Goal: Task Accomplishment & Management: Use online tool/utility

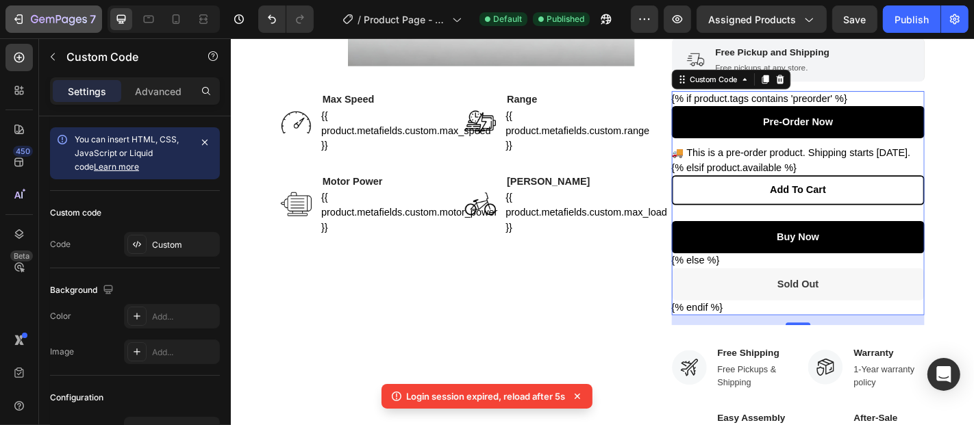
scroll to position [127, 0]
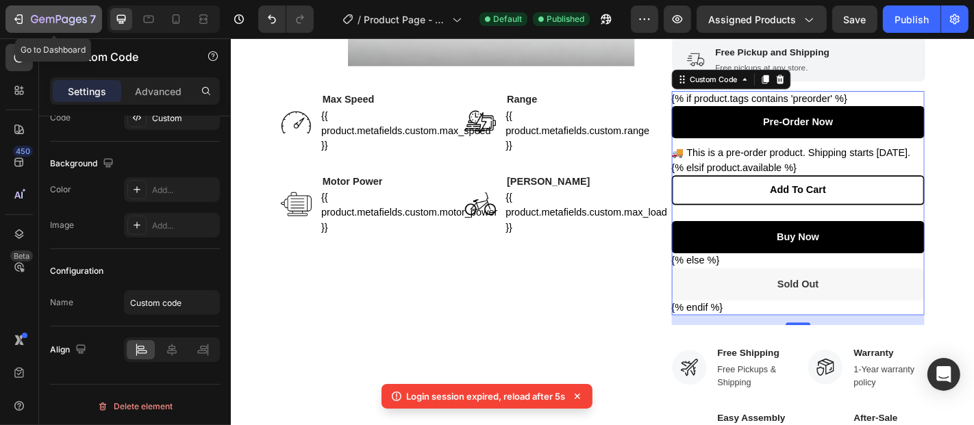
click at [25, 19] on div "7" at bounding box center [54, 19] width 84 height 16
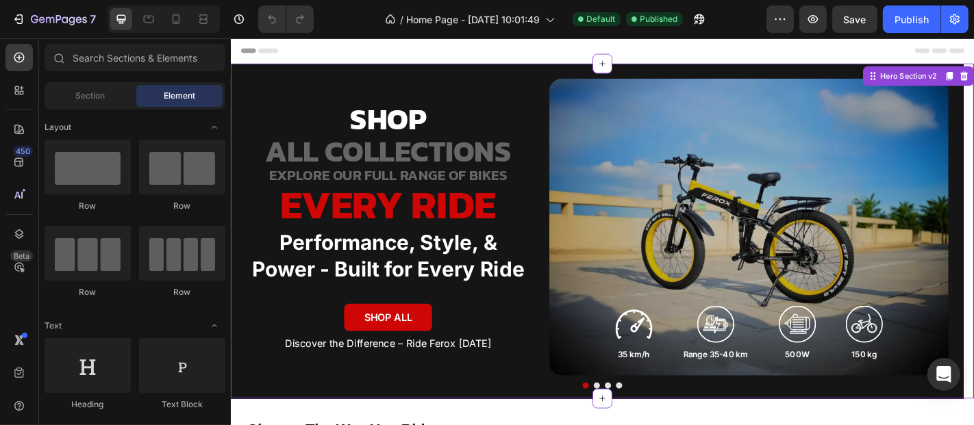
click at [525, 166] on p "ALL COLLECTIONS" at bounding box center [404, 162] width 312 height 33
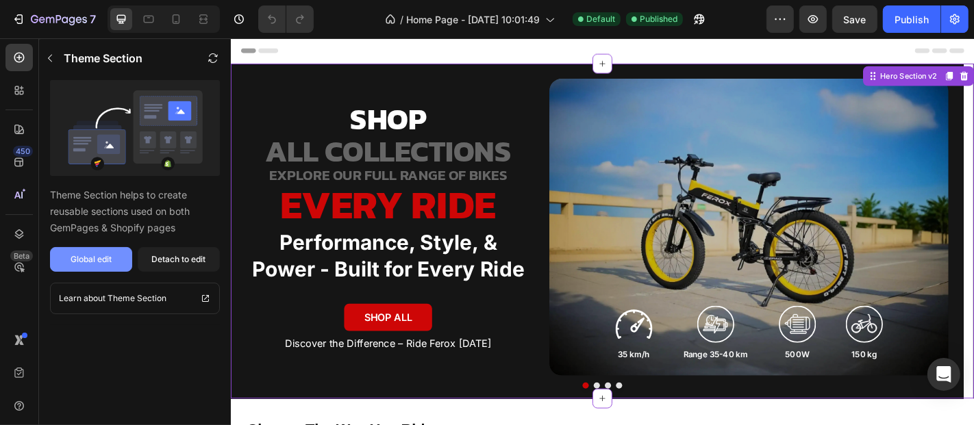
click at [101, 251] on button "Global edit" at bounding box center [91, 259] width 82 height 25
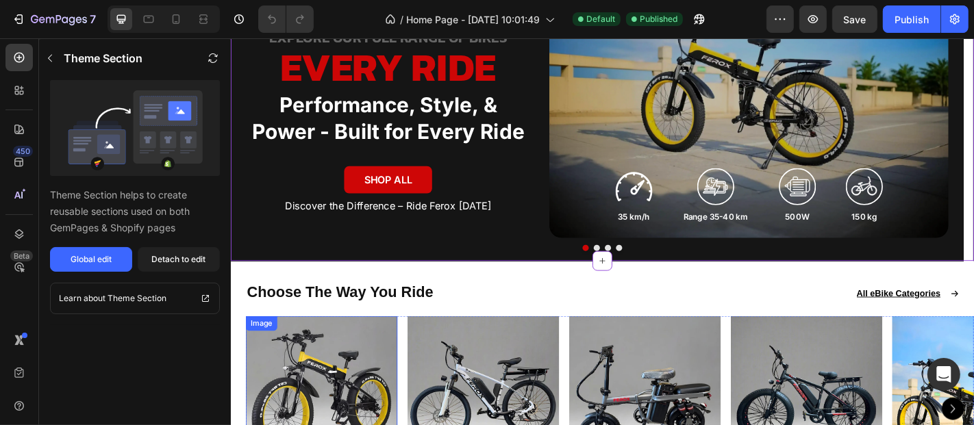
click at [379, 345] on img at bounding box center [331, 429] width 168 height 168
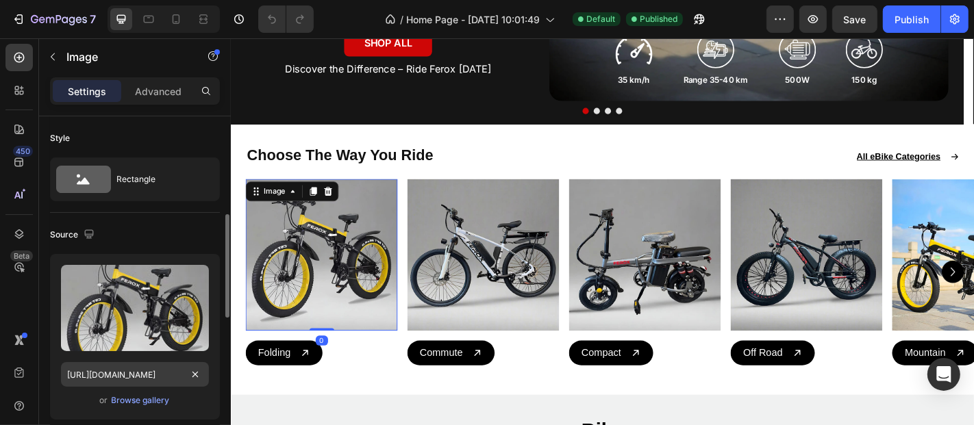
scroll to position [76, 0]
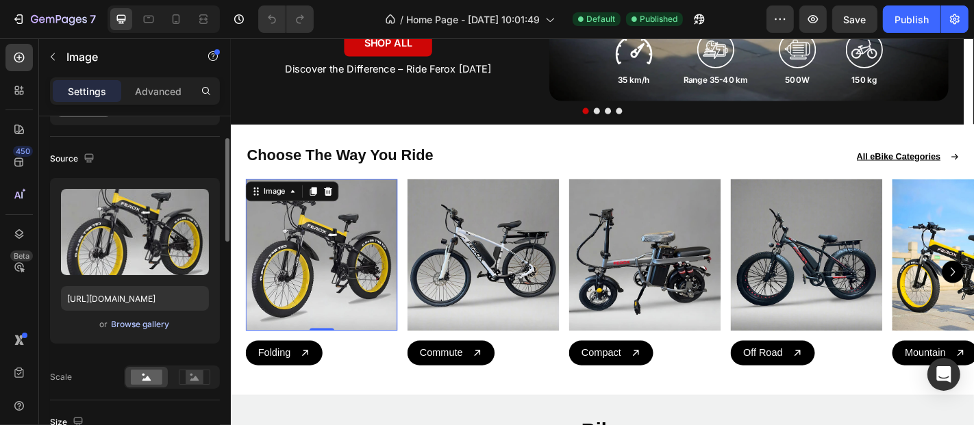
click at [138, 322] on div "Browse gallery" at bounding box center [141, 325] width 58 height 12
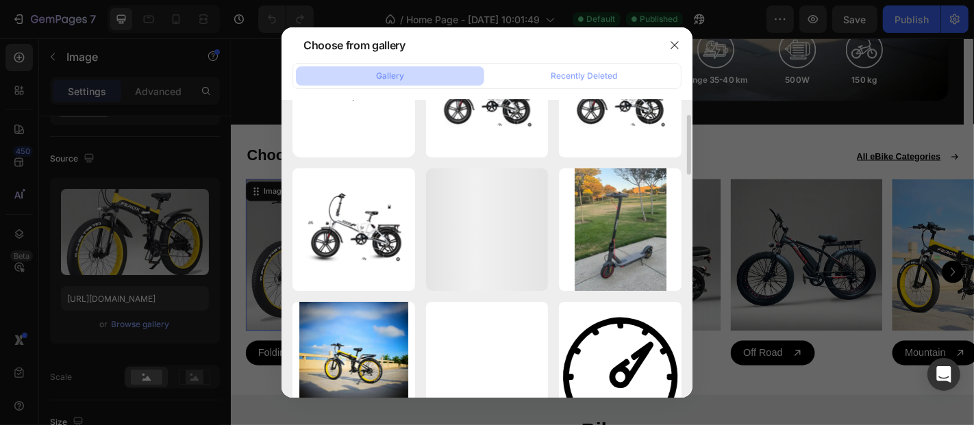
scroll to position [0, 0]
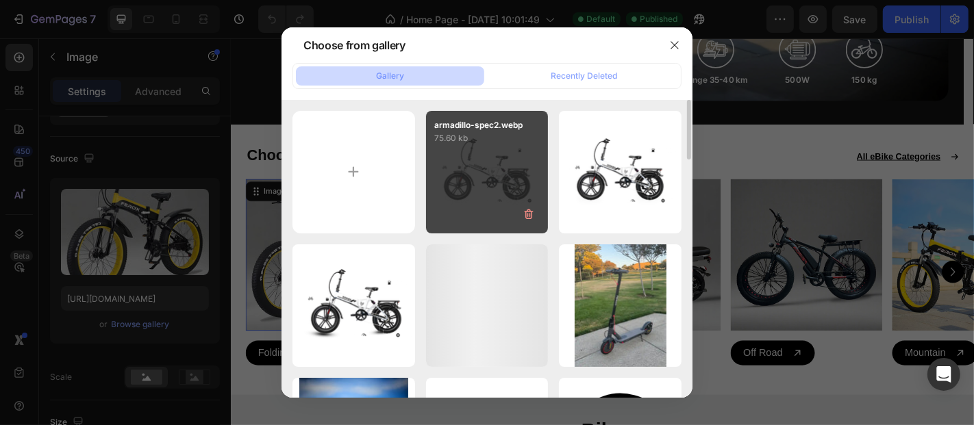
click at [472, 166] on div "armadillo-spec2.webp 75.60 kb" at bounding box center [487, 172] width 123 height 123
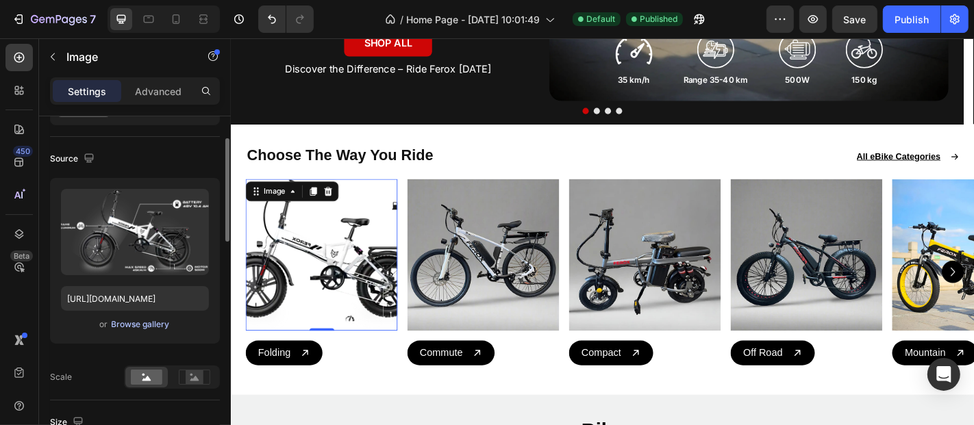
click at [147, 323] on div "Browse gallery" at bounding box center [141, 325] width 58 height 12
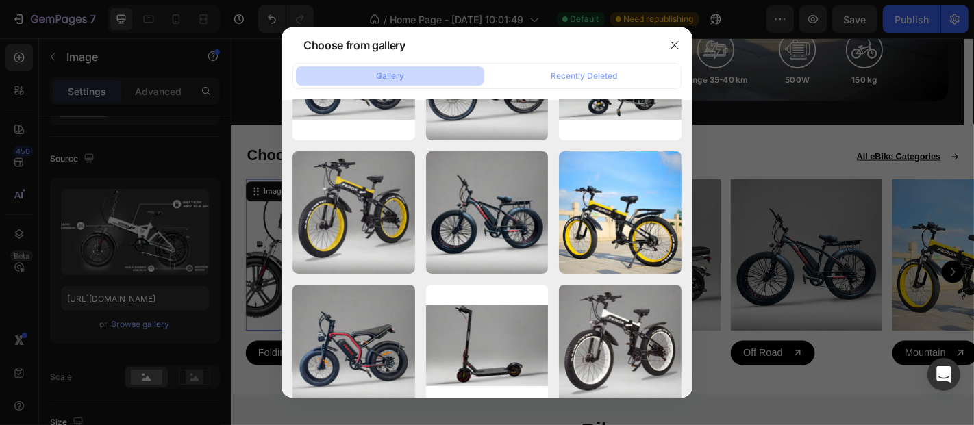
scroll to position [4722, 0]
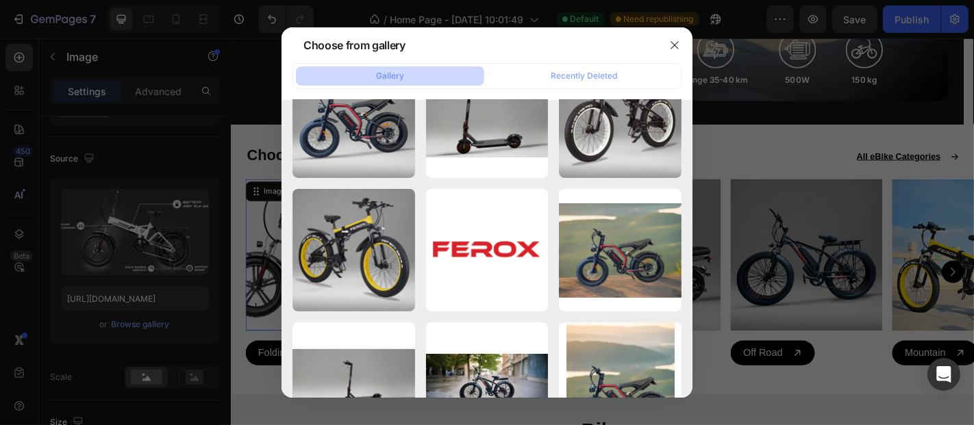
click at [147, 310] on div at bounding box center [487, 212] width 974 height 425
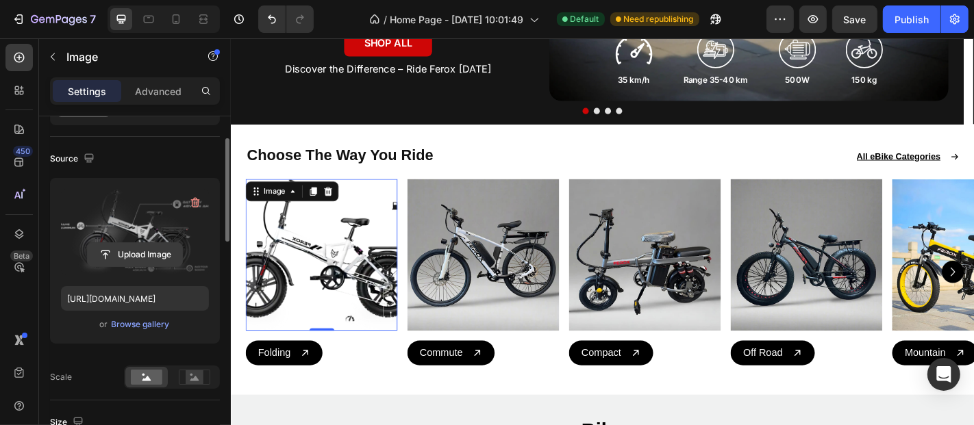
click at [142, 251] on input "file" at bounding box center [135, 254] width 95 height 23
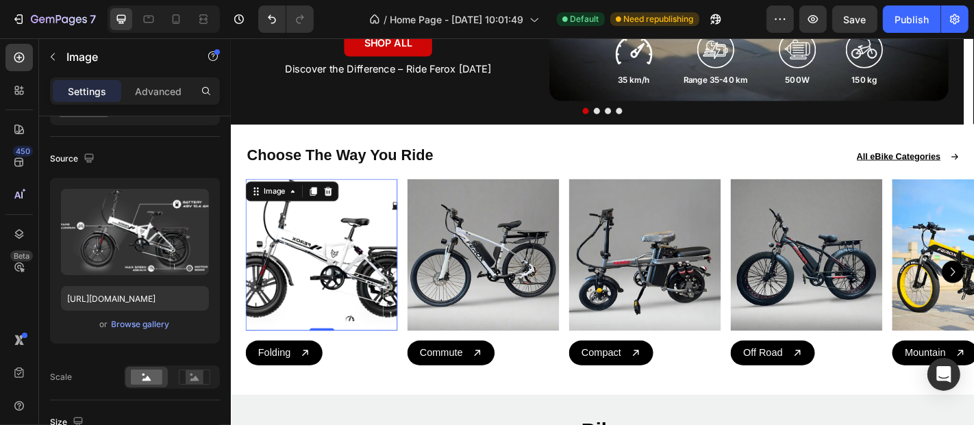
click at [343, 287] on img at bounding box center [331, 277] width 168 height 168
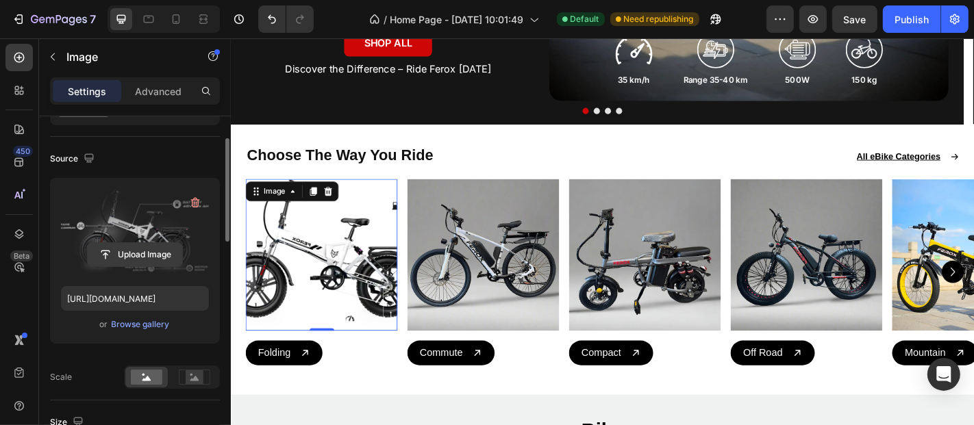
click at [153, 253] on input "file" at bounding box center [135, 254] width 95 height 23
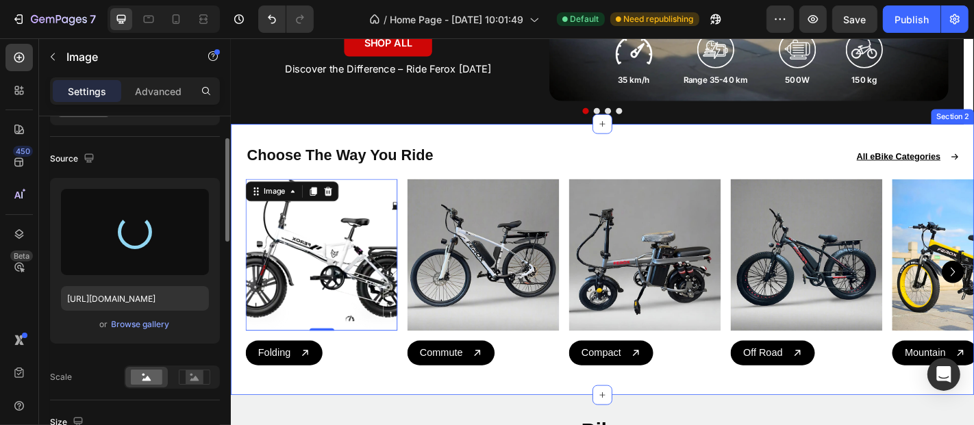
type input "https://cdn.shopify.com/s/files/1/0693/6474/4357/files/gempages_551837691390461…"
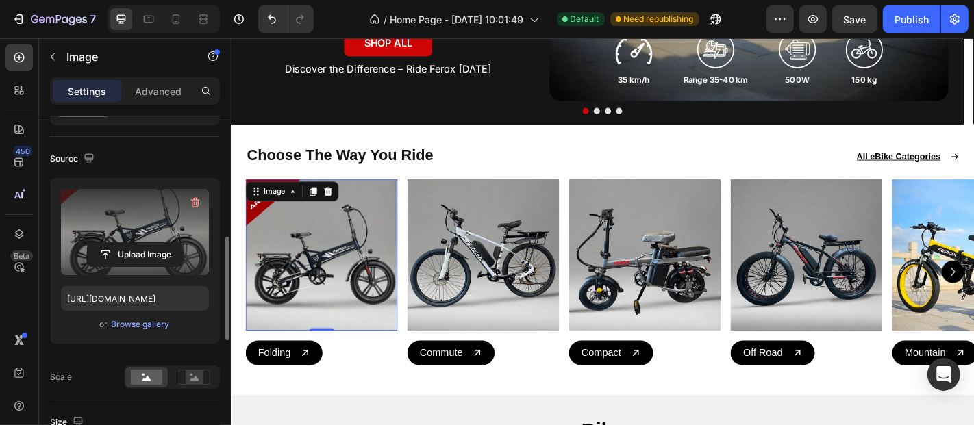
scroll to position [152, 0]
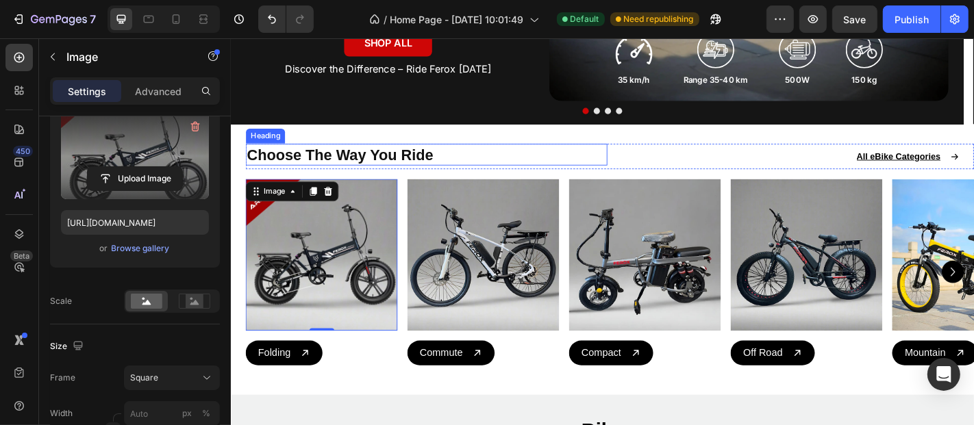
click at [532, 160] on h2 "Choose The Way You Ride" at bounding box center [447, 166] width 400 height 24
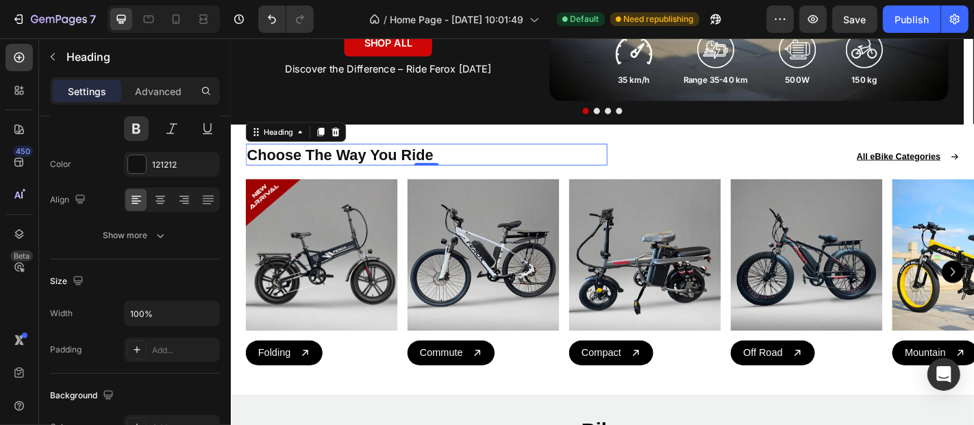
scroll to position [0, 0]
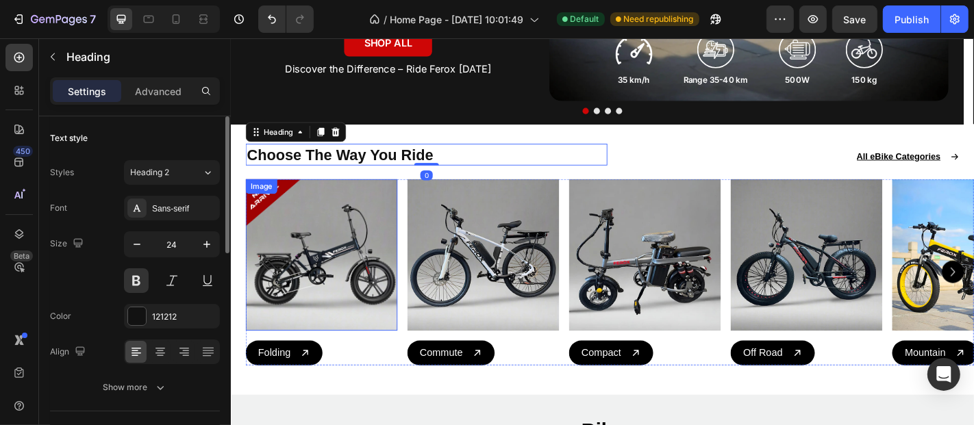
click at [353, 217] on img at bounding box center [331, 277] width 168 height 168
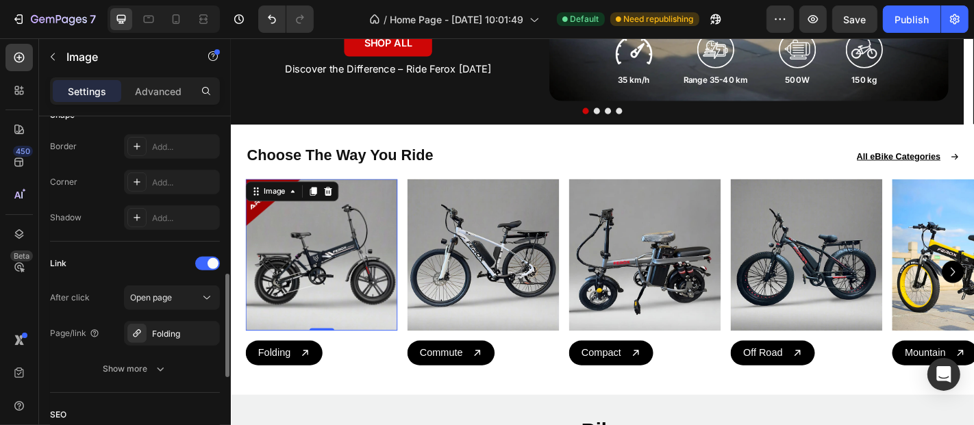
scroll to position [608, 0]
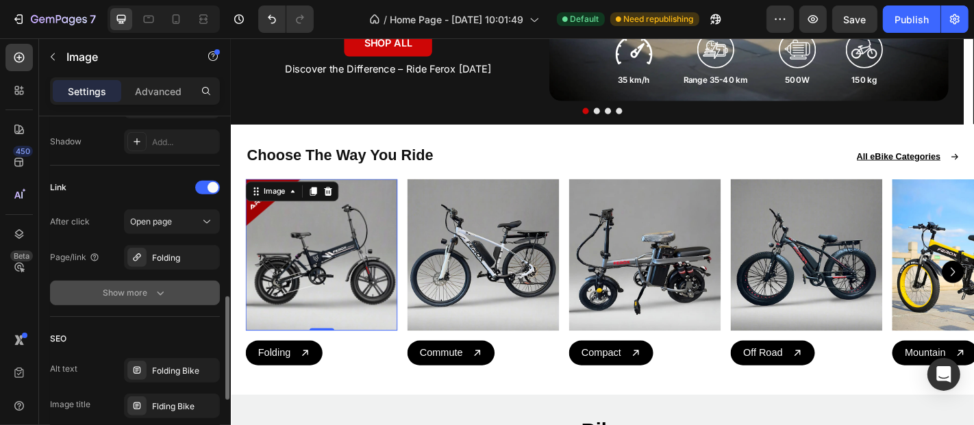
click at [142, 288] on div "Show more" at bounding box center [135, 293] width 64 height 14
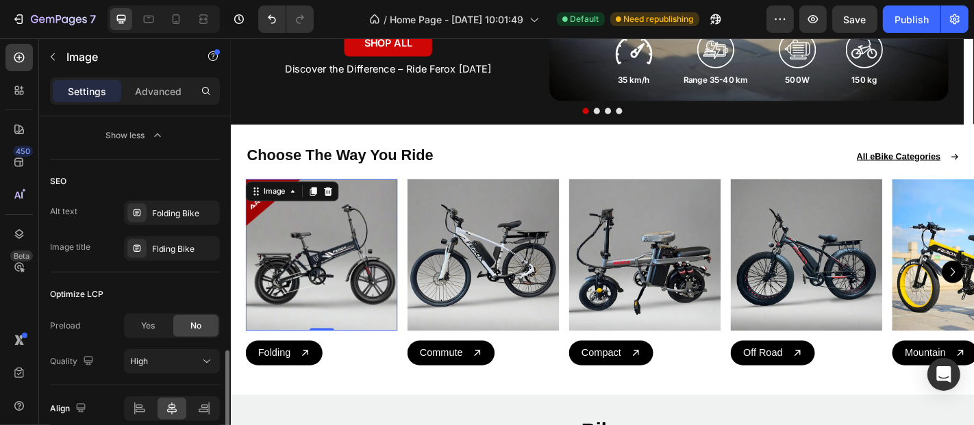
scroll to position [896, 0]
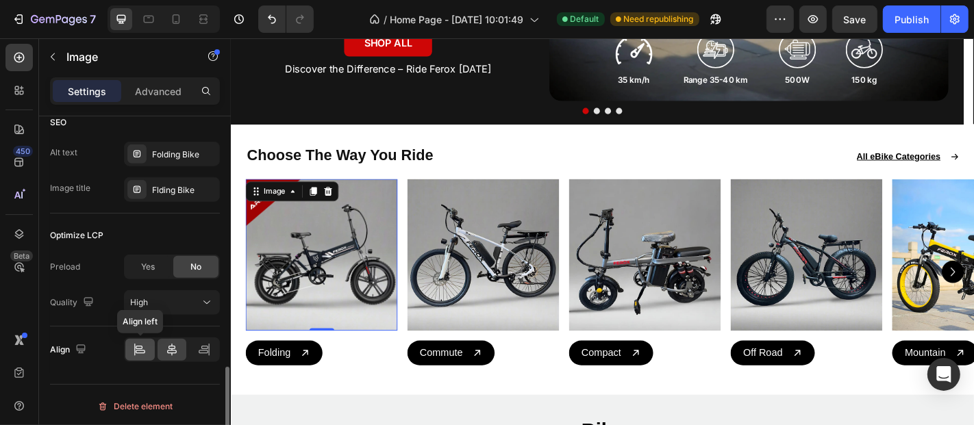
click at [144, 351] on icon at bounding box center [141, 352] width 10 height 3
click at [173, 347] on icon at bounding box center [172, 350] width 10 height 12
click at [203, 351] on icon at bounding box center [204, 352] width 10 height 3
click at [169, 350] on icon at bounding box center [172, 350] width 14 height 14
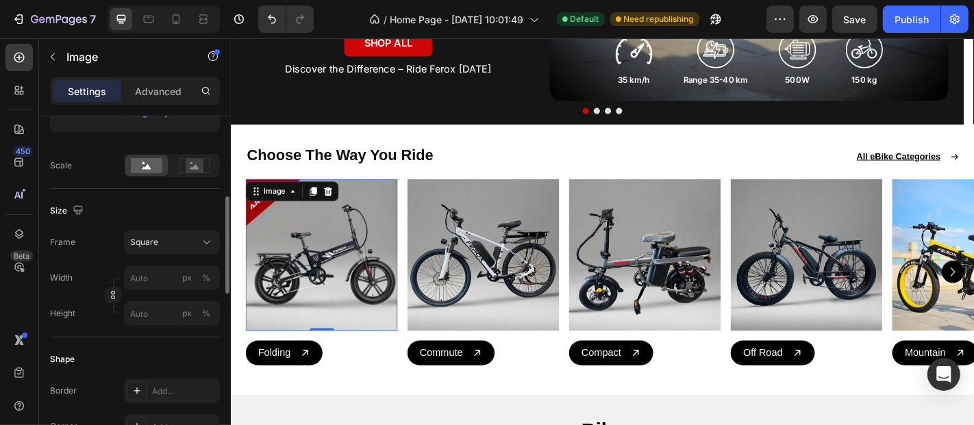
scroll to position [0, 0]
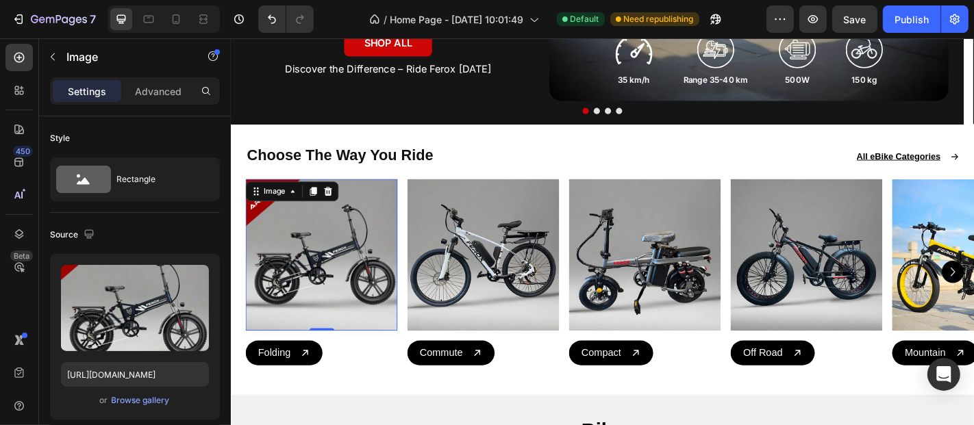
click at [176, 101] on div "Advanced" at bounding box center [158, 91] width 68 height 22
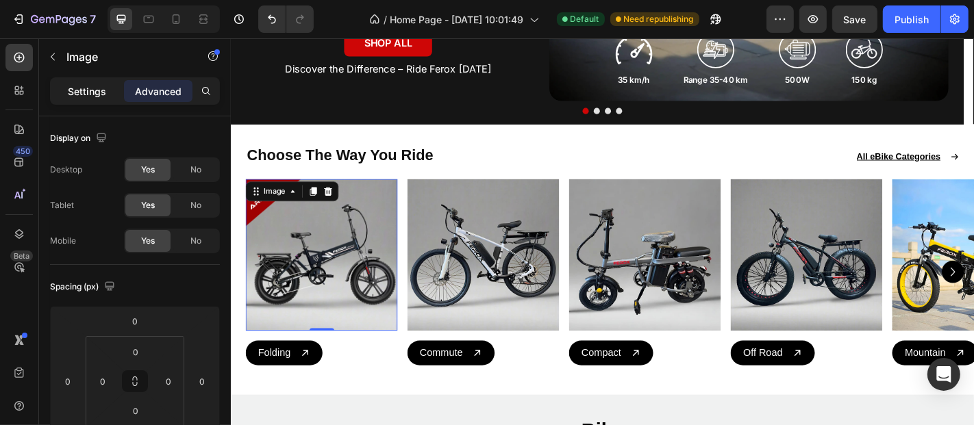
click at [90, 93] on p "Settings" at bounding box center [87, 91] width 38 height 14
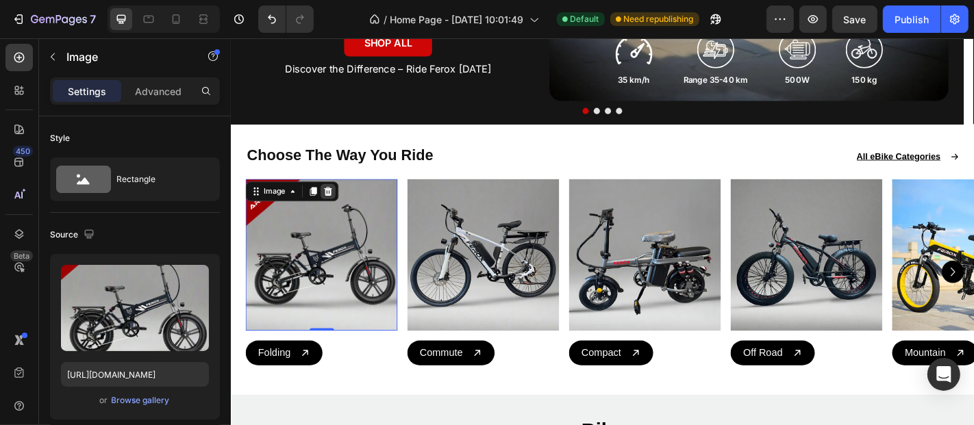
click at [341, 208] on icon at bounding box center [337, 206] width 11 height 11
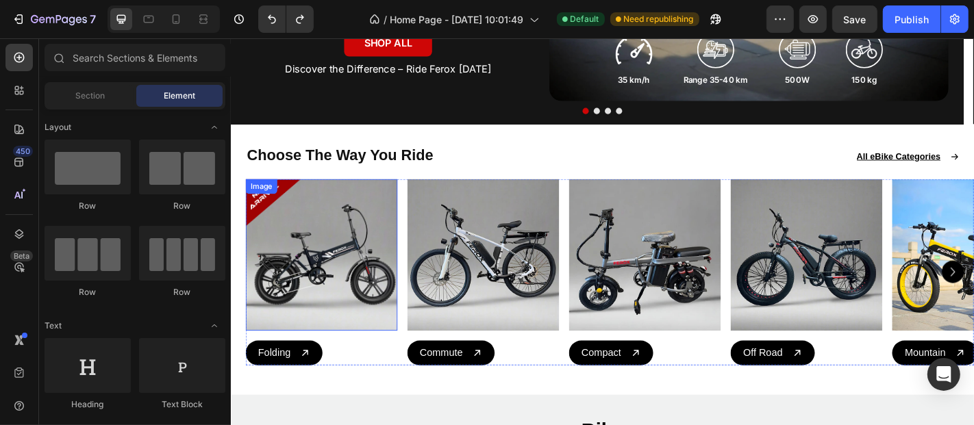
click at [345, 241] on img at bounding box center [331, 277] width 168 height 168
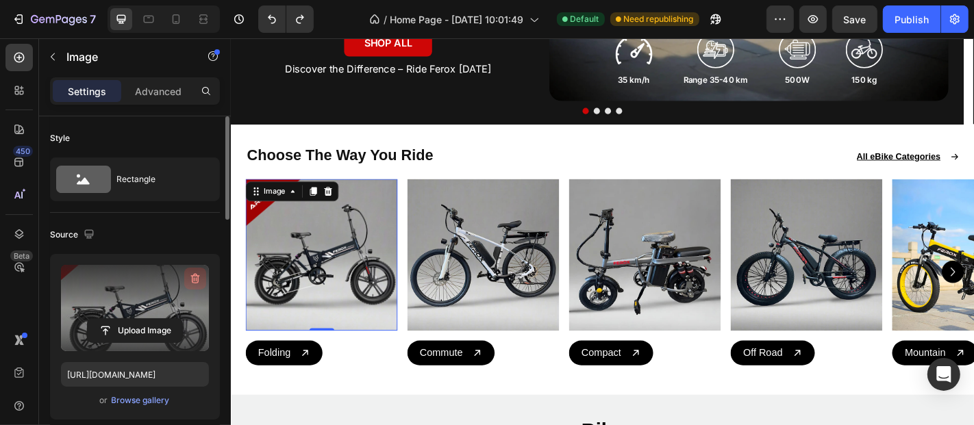
click at [191, 277] on icon "button" at bounding box center [195, 279] width 14 height 14
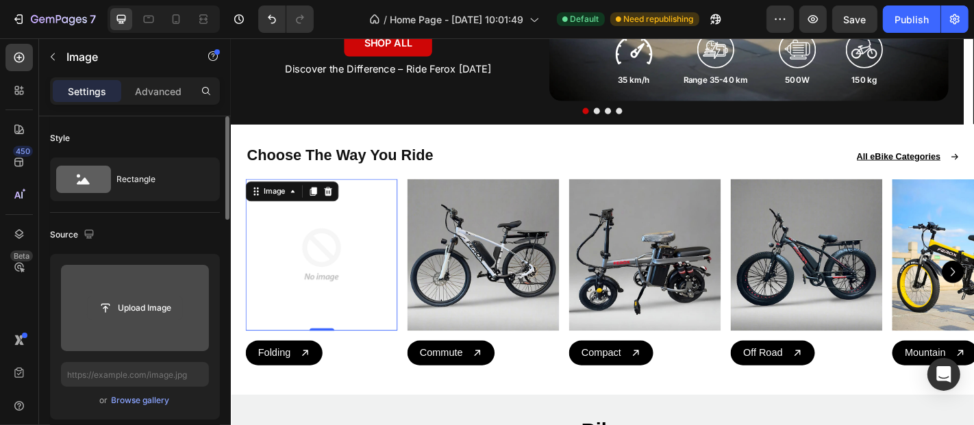
click at [147, 309] on input "file" at bounding box center [135, 308] width 95 height 23
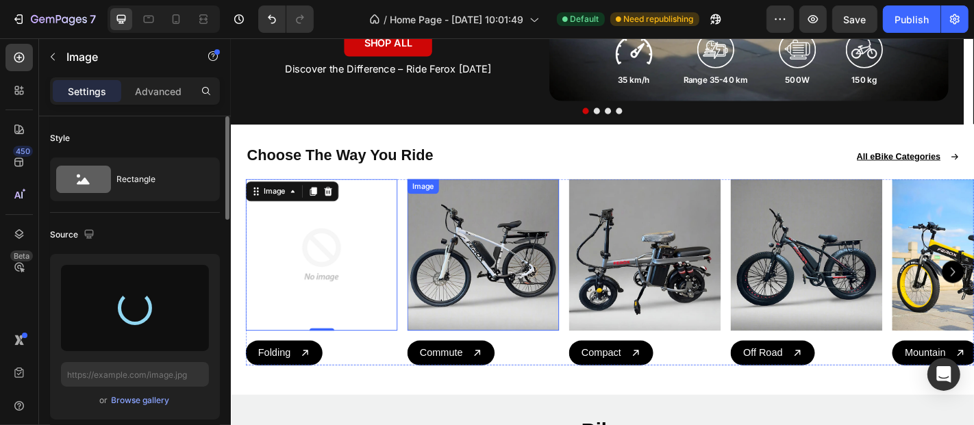
type input "https://cdn.shopify.com/s/files/1/0693/6474/4357/files/gempages_551837691390461…"
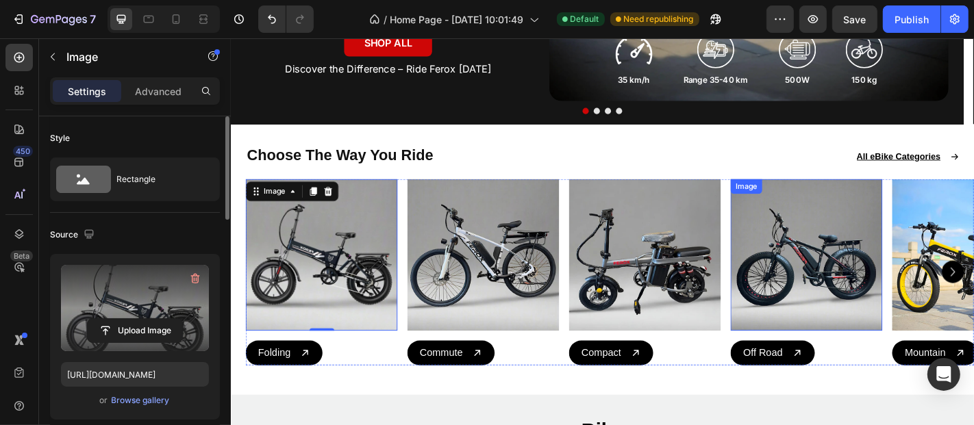
click at [825, 288] on img at bounding box center [867, 277] width 168 height 168
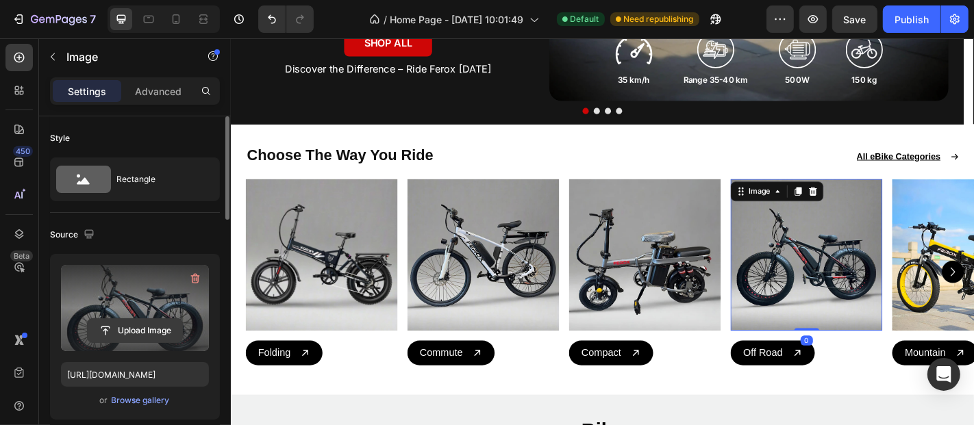
click at [153, 327] on input "file" at bounding box center [135, 330] width 95 height 23
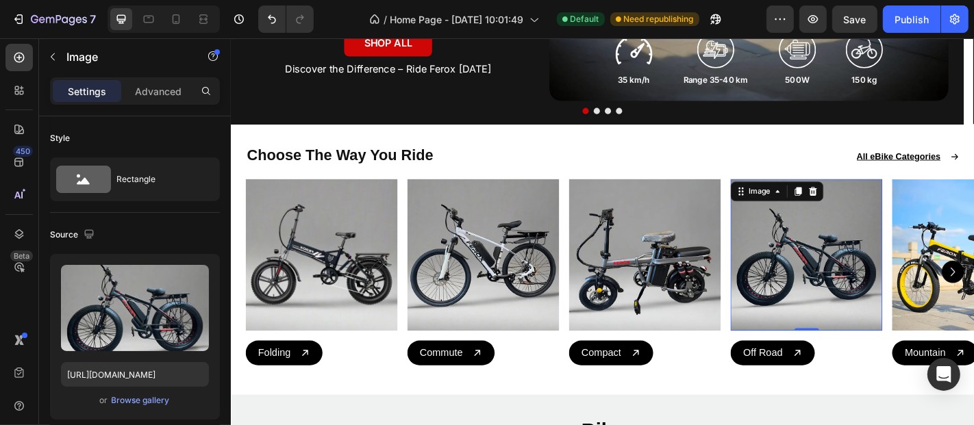
click at [849, 290] on img at bounding box center [867, 277] width 168 height 168
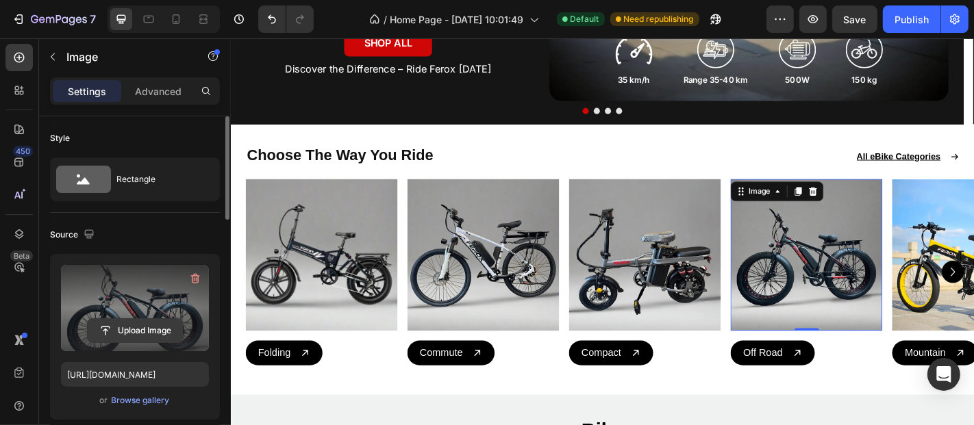
click at [137, 319] on input "file" at bounding box center [135, 330] width 95 height 23
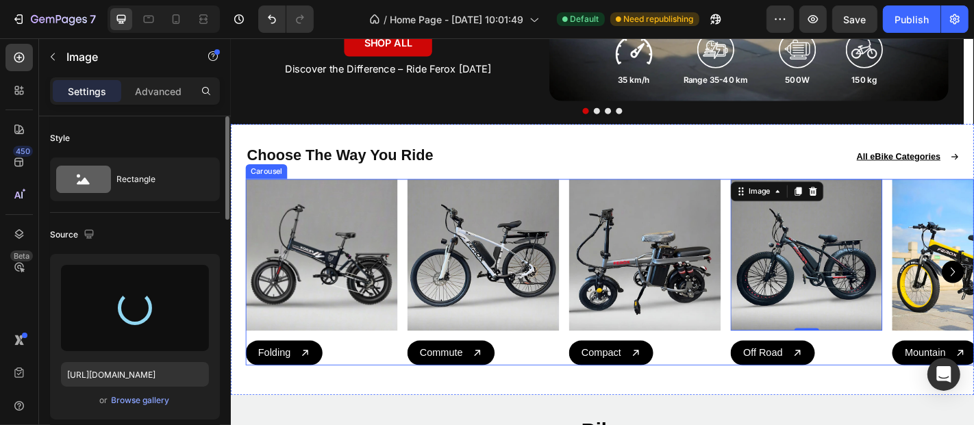
type input "https://cdn.shopify.com/s/files/1/0693/6474/4357/files/gempages_551837691390461…"
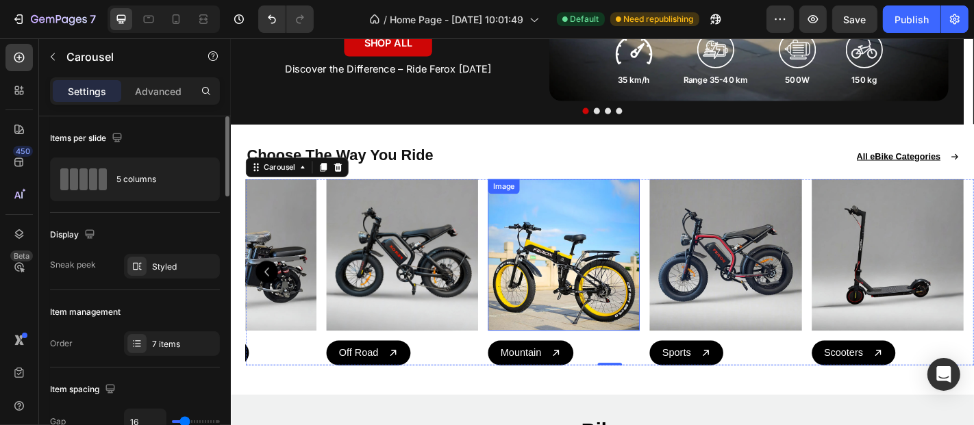
click at [600, 260] on img at bounding box center [599, 277] width 168 height 168
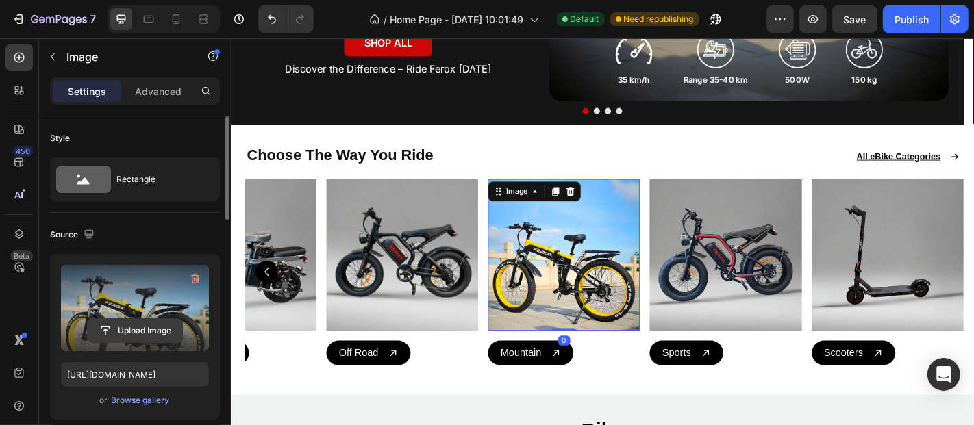
click at [139, 329] on input "file" at bounding box center [135, 330] width 95 height 23
click at [152, 327] on input "file" at bounding box center [135, 330] width 95 height 23
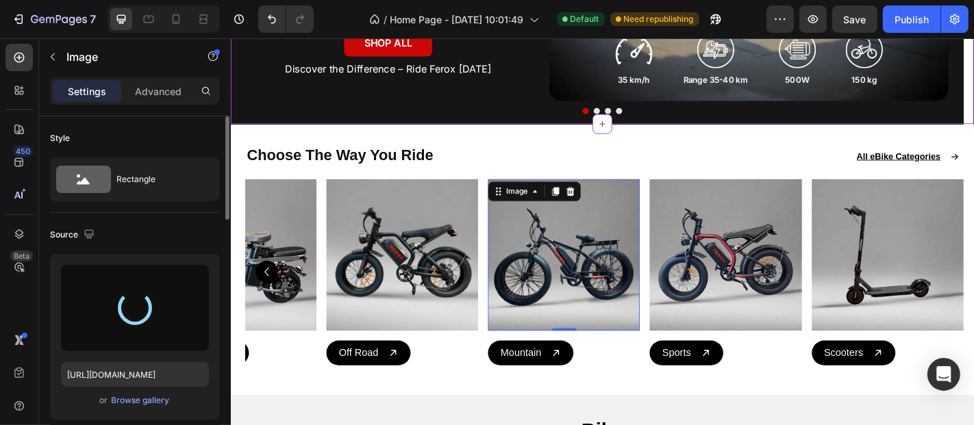
type input "https://cdn.shopify.com/s/files/1/0693/6474/4357/files/gempages_551837691390461…"
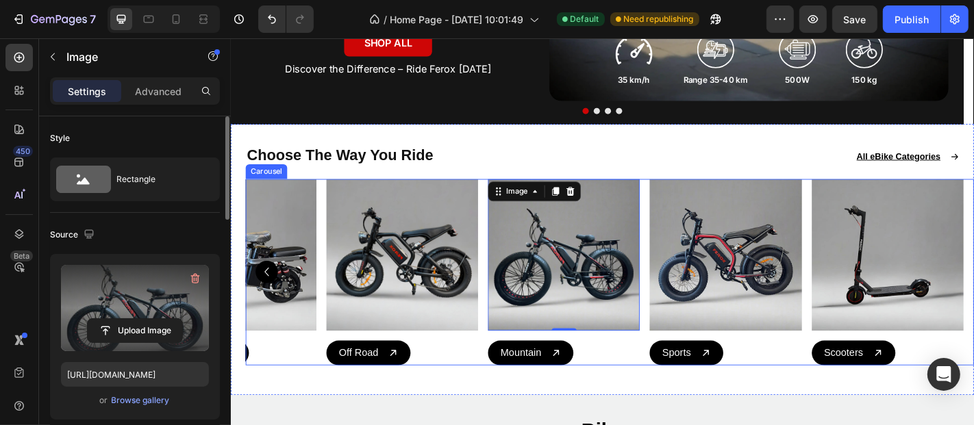
click at [273, 301] on icon "Carousel Back Arrow" at bounding box center [269, 295] width 19 height 19
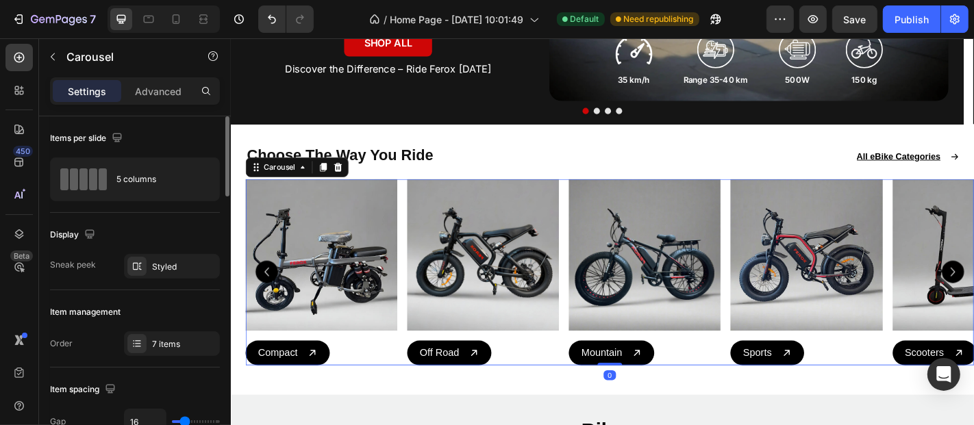
click at [273, 301] on icon "Carousel Back Arrow" at bounding box center [269, 295] width 19 height 19
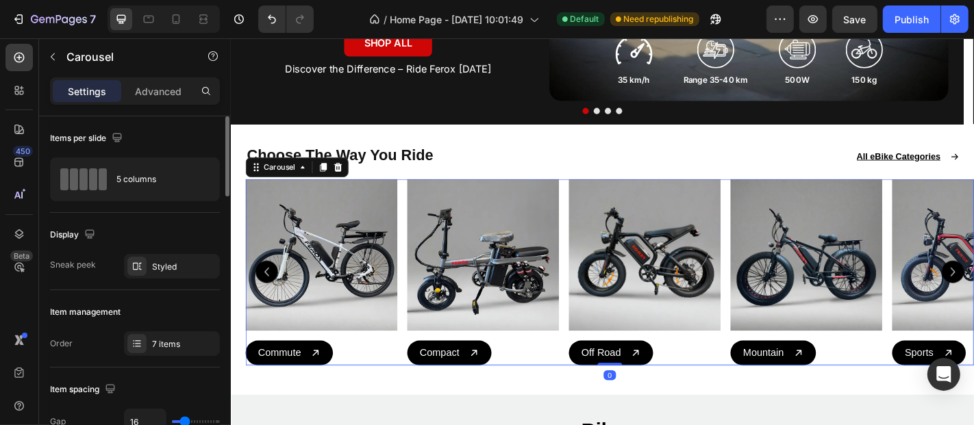
click at [273, 301] on icon "Carousel Back Arrow" at bounding box center [269, 295] width 19 height 19
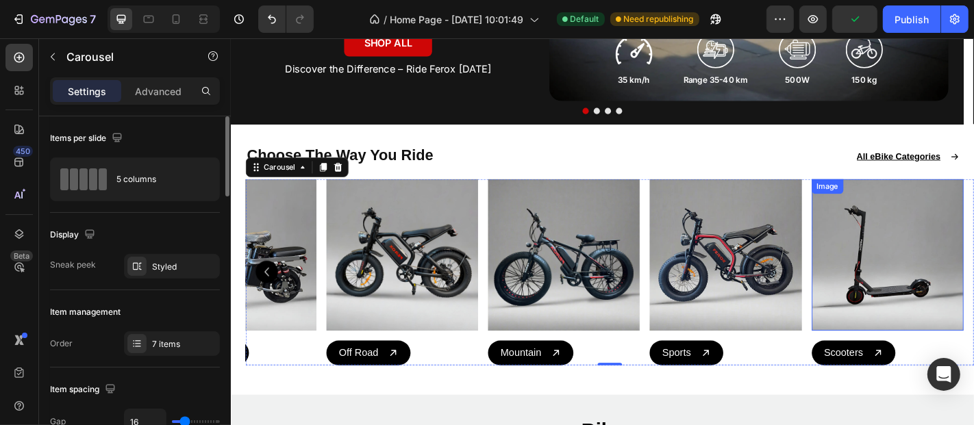
click at [973, 295] on img at bounding box center [957, 277] width 168 height 168
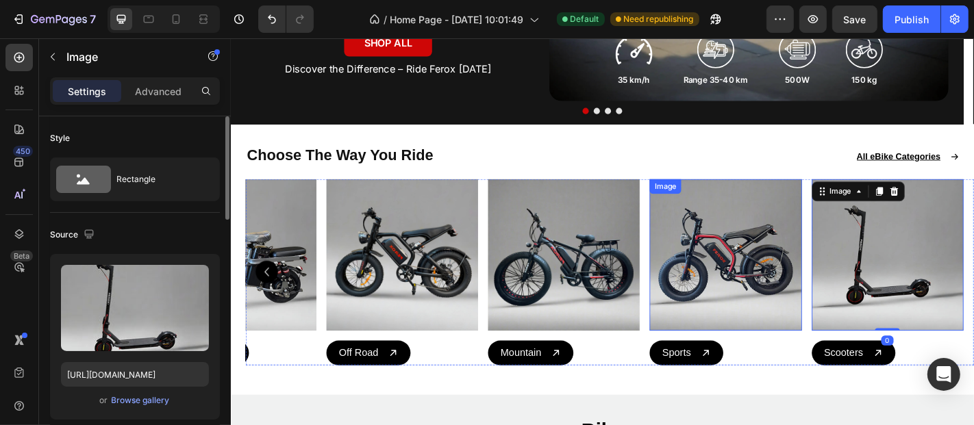
click at [826, 266] on img at bounding box center [778, 277] width 168 height 168
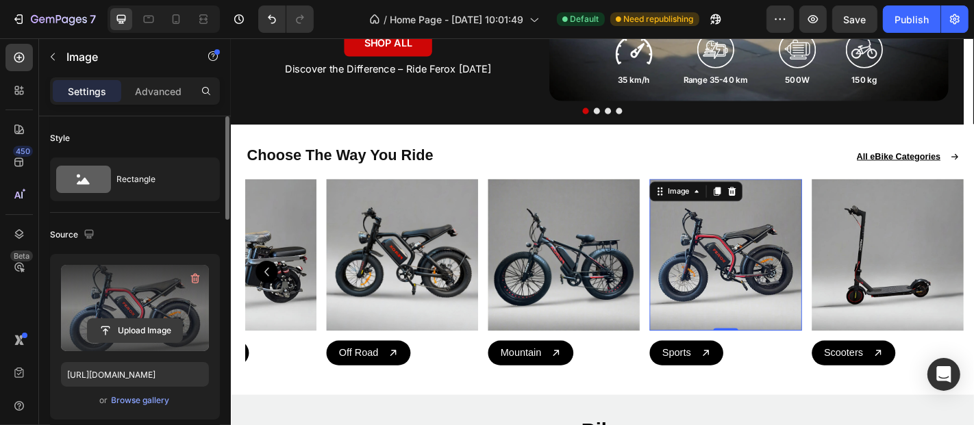
click at [133, 336] on input "file" at bounding box center [135, 330] width 95 height 23
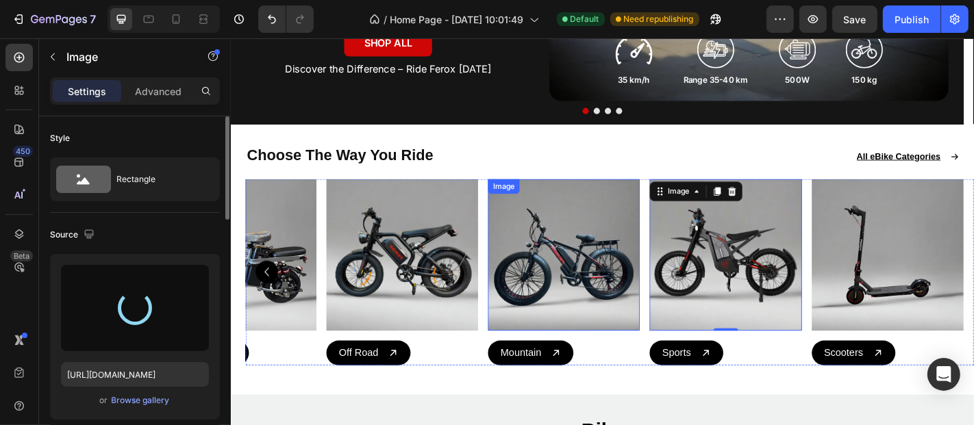
type input "https://cdn.shopify.com/s/files/1/0693/6474/4357/files/gempages_551837691390461…"
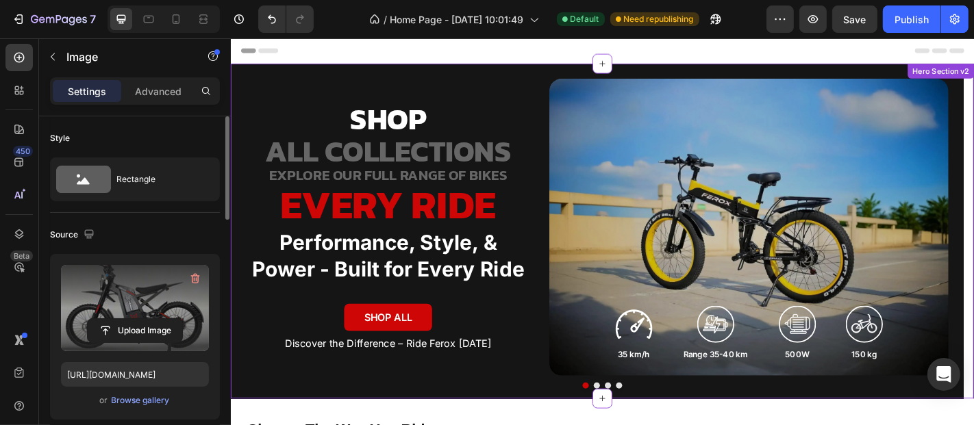
click at [838, 166] on div "Overlay" at bounding box center [803, 246] width 442 height 329
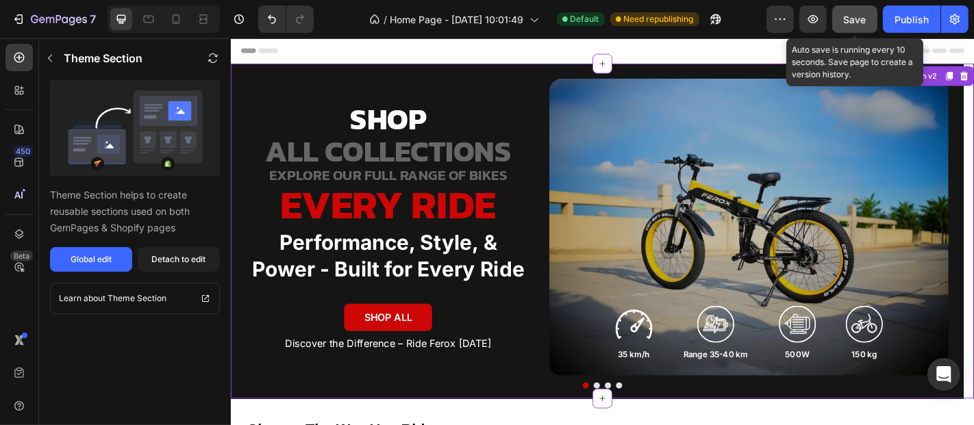
click at [858, 16] on span "Save" at bounding box center [855, 20] width 23 height 12
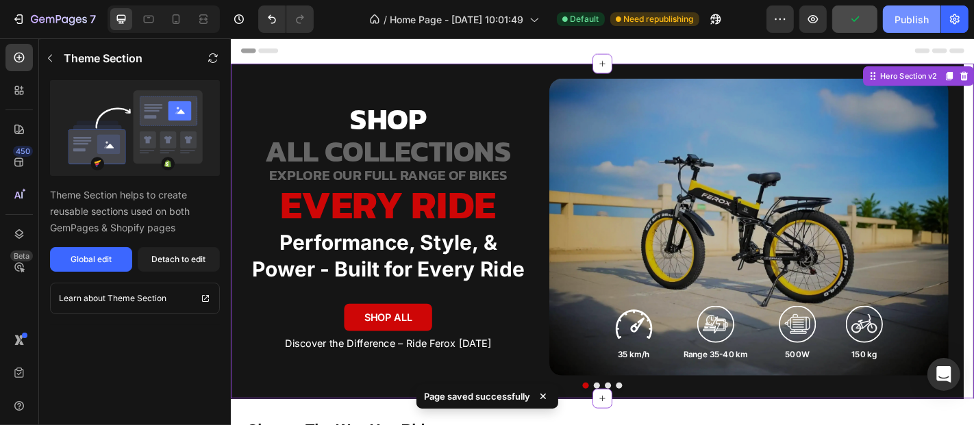
click at [894, 16] on button "Publish" at bounding box center [912, 18] width 58 height 27
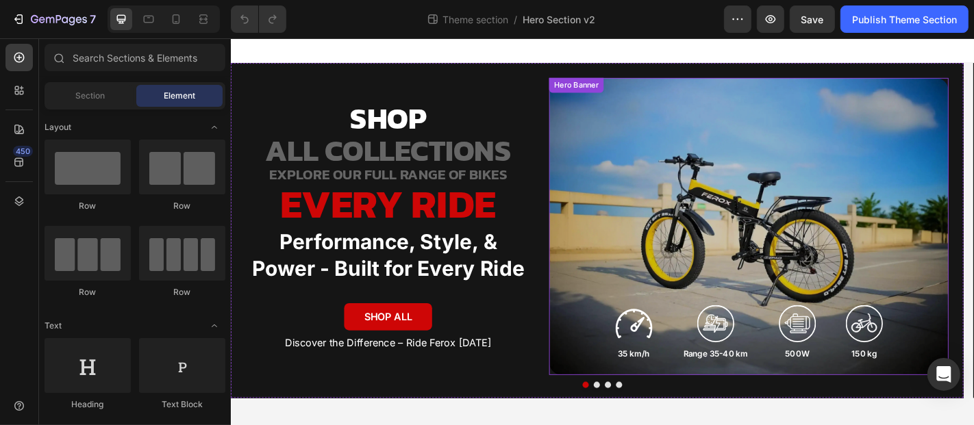
click at [736, 170] on div "Overlay" at bounding box center [803, 246] width 442 height 329
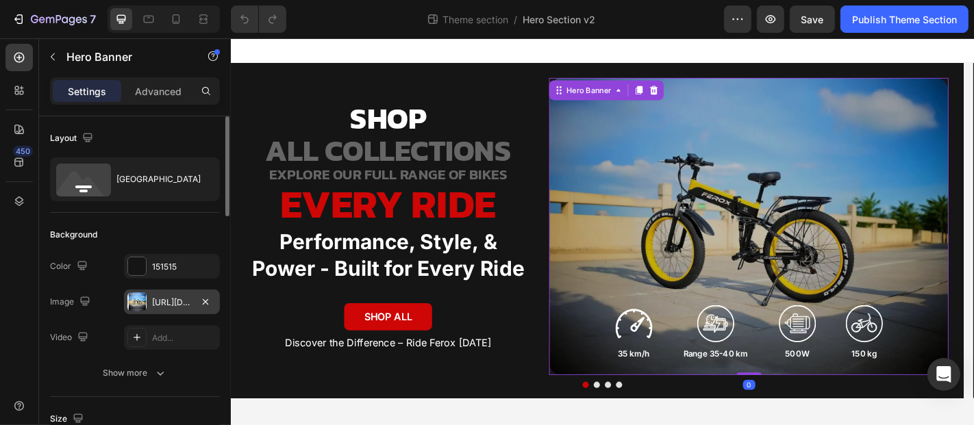
click at [167, 298] on div "https://cdn.shopify.com/s/files/1/0693/6474/4357/files/gempages_551837691390461…" at bounding box center [172, 303] width 40 height 12
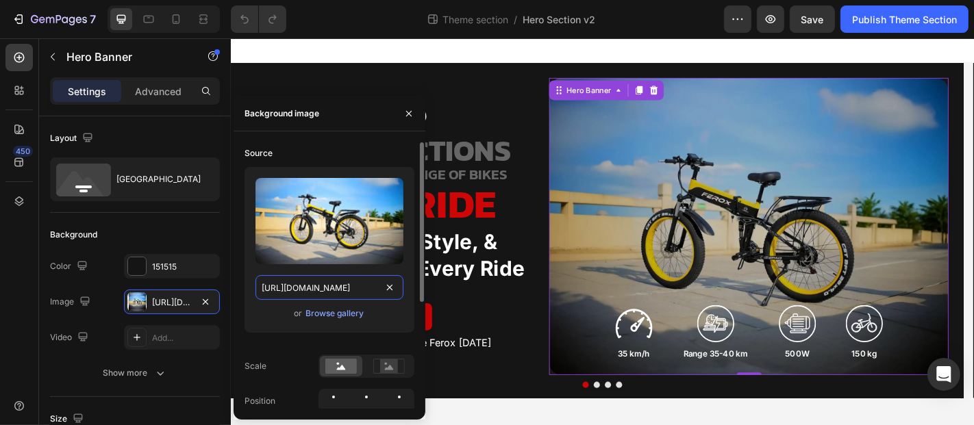
click at [358, 290] on input "https://cdn.shopify.com/s/files/1/0693/6474/4357/files/gempages_551837691390461…" at bounding box center [330, 287] width 148 height 25
drag, startPoint x: 316, startPoint y: 286, endPoint x: 279, endPoint y: 286, distance: 37.0
click at [279, 286] on input "https://cdn.shopify.com/s/files/1/0693/6474/4357/files/gempages_551837691390461…" at bounding box center [330, 287] width 148 height 25
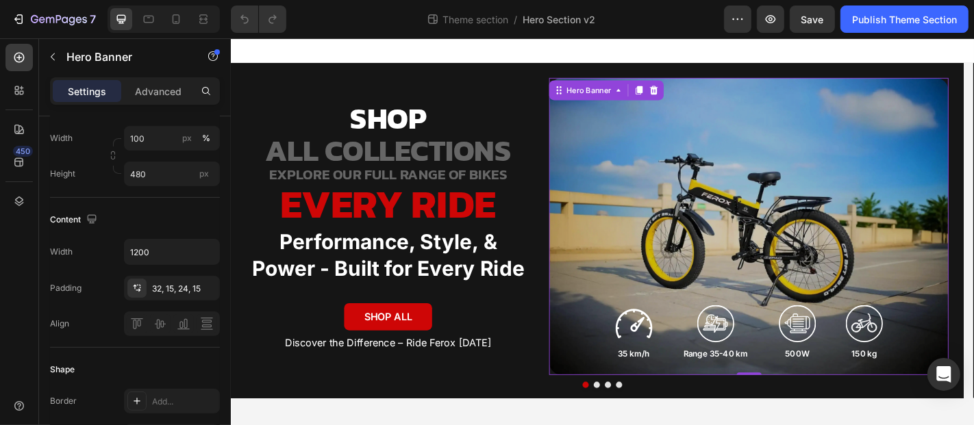
click at [685, 182] on div "Overlay" at bounding box center [803, 246] width 442 height 329
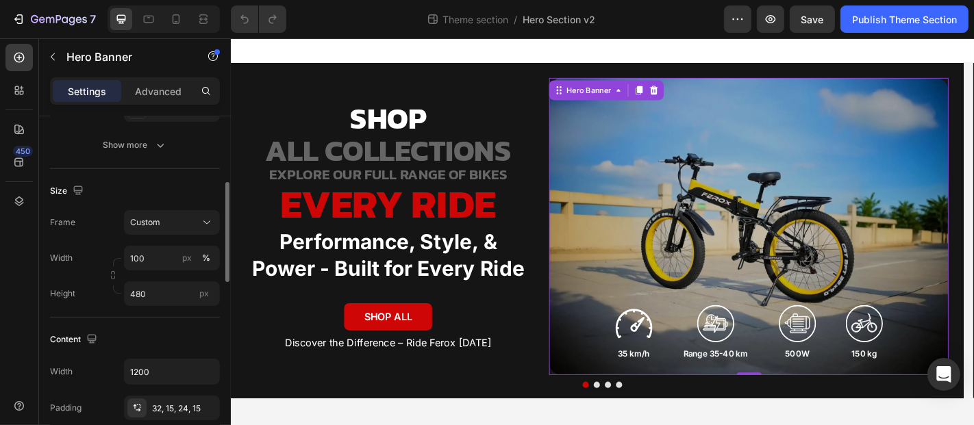
scroll to position [0, 0]
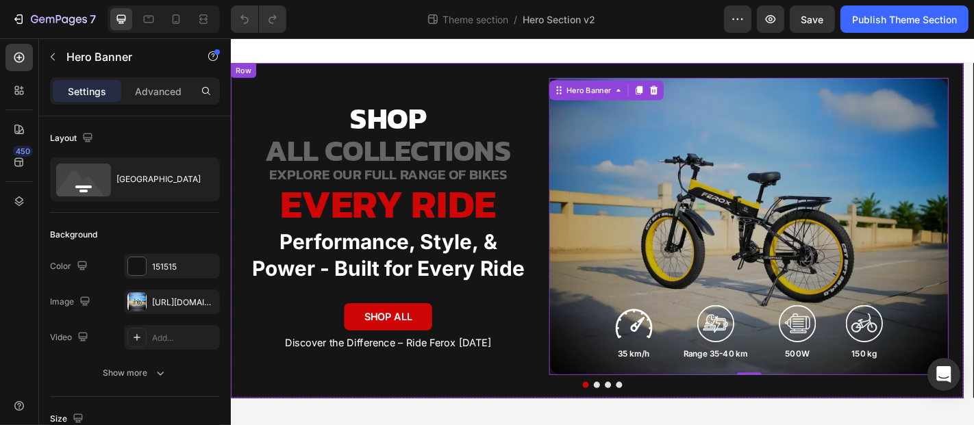
click at [472, 412] on div "shop Text Block ALL COLLECTIONS Text Block EXPLORE OUR FULL RANGE OF BIKES Text…" at bounding box center [635, 250] width 810 height 371
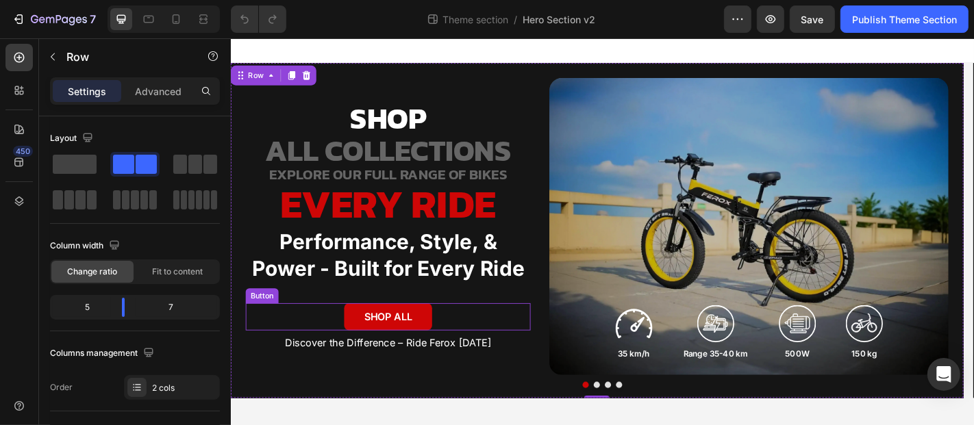
click at [547, 355] on div "SHOP All Button" at bounding box center [404, 346] width 315 height 31
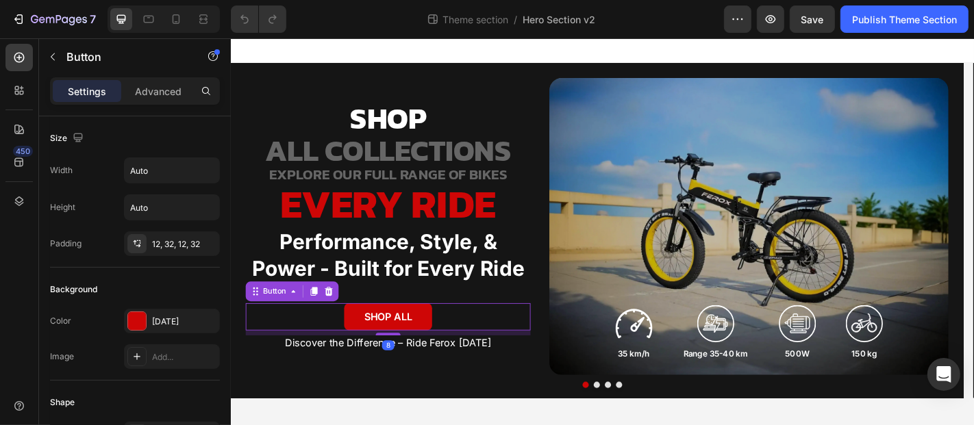
click at [540, 391] on div "shop Text Block ALL COLLECTIONS Text Block EXPLORE OUR FULL RANGE OF BIKES Text…" at bounding box center [404, 246] width 315 height 329
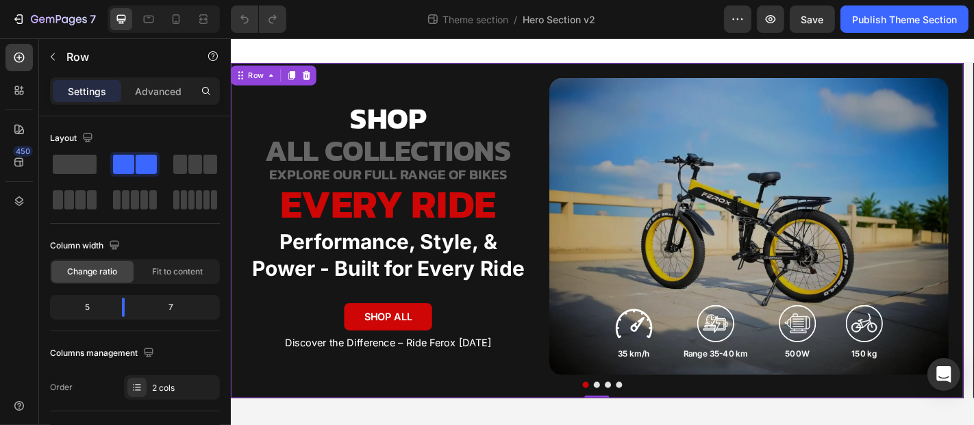
click at [473, 245] on div "shop Text Block ALL COLLECTIONS Text Block EXPLORE OUR FULL RANGE OF BIKES Text…" at bounding box center [404, 246] width 315 height 329
click at [350, 92] on div "shop Text Block ALL COLLECTIONS Text Block EXPLORE OUR FULL RANGE OF BIKES Text…" at bounding box center [404, 246] width 315 height 329
click at [249, 129] on p "shop" at bounding box center [404, 126] width 312 height 33
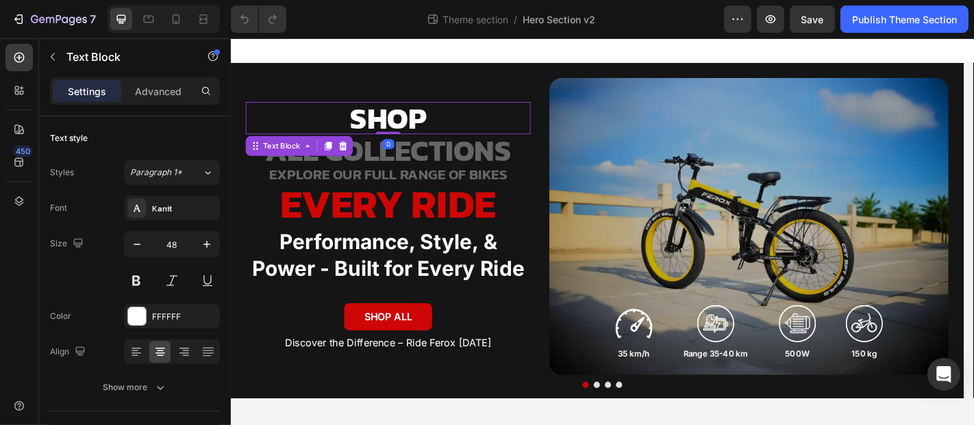
click at [247, 177] on div "ALL COLLECTIONS" at bounding box center [404, 162] width 315 height 36
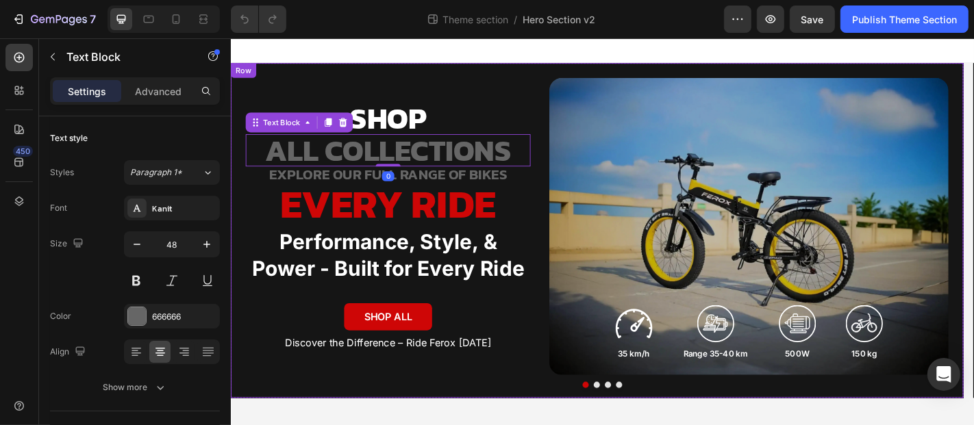
click at [240, 203] on div "shop Text Block ALL COLLECTIONS Text Block 0 EXPLORE OUR FULL RANGE OF BIKES Te…" at bounding box center [635, 250] width 810 height 371
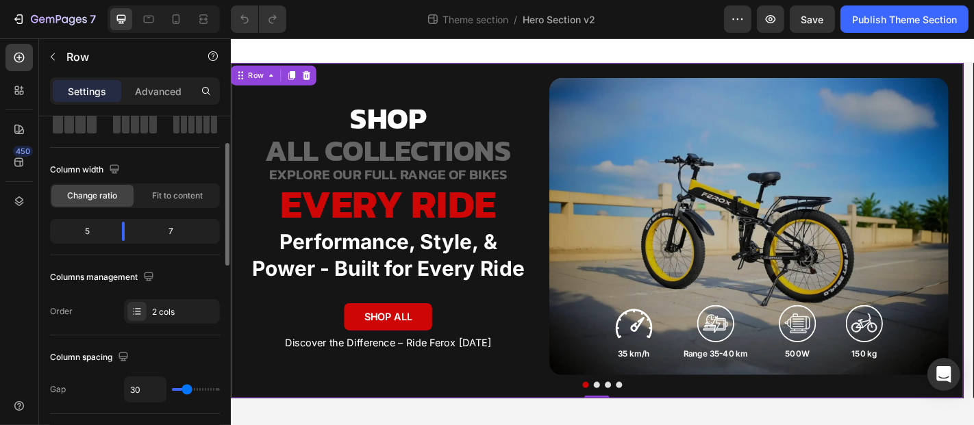
scroll to position [228, 0]
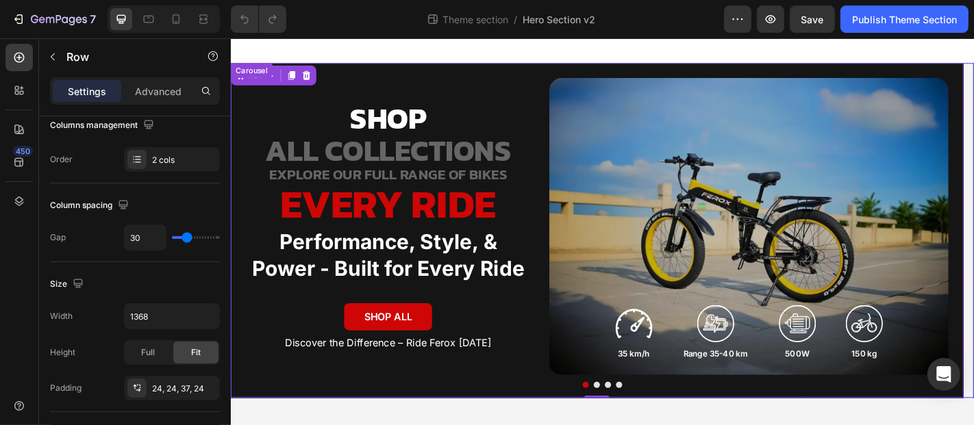
click at [619, 423] on button "Dot" at bounding box center [622, 421] width 7 height 7
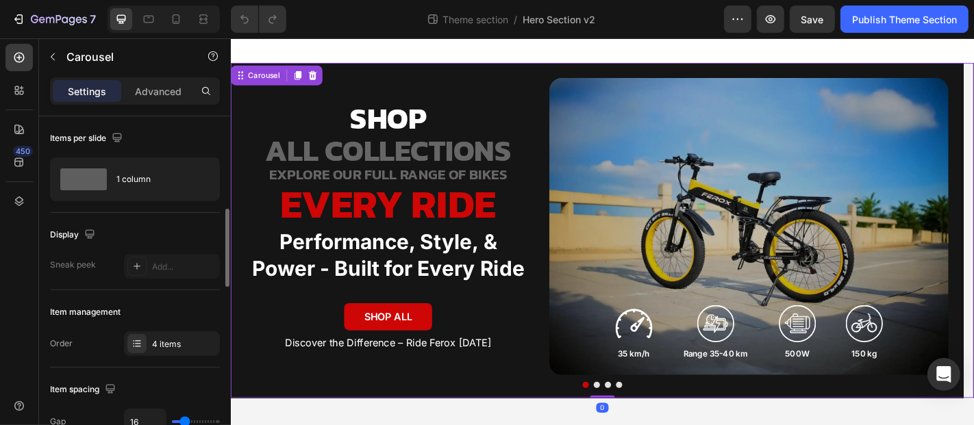
scroll to position [76, 0]
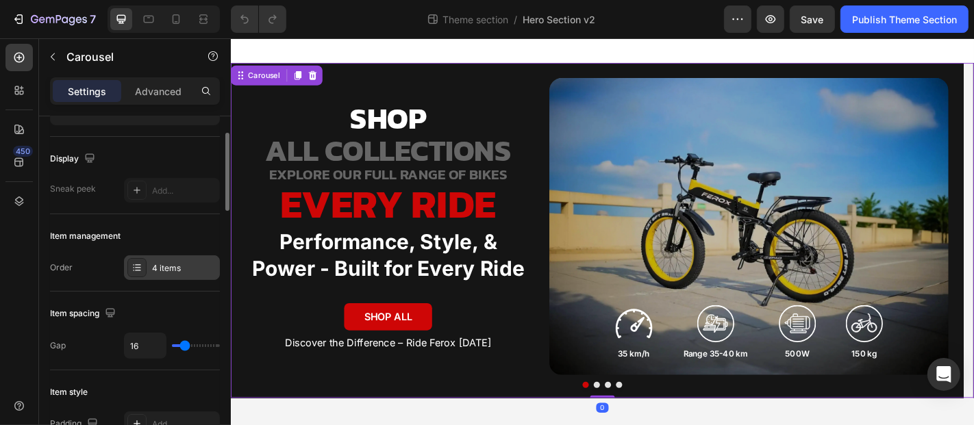
click at [166, 271] on div "4 items" at bounding box center [184, 268] width 64 height 12
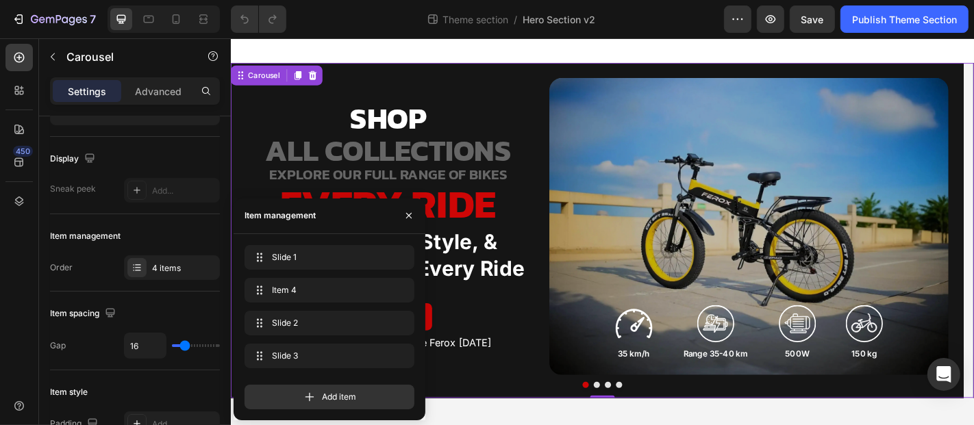
click at [644, 419] on button "Dot" at bounding box center [647, 421] width 7 height 7
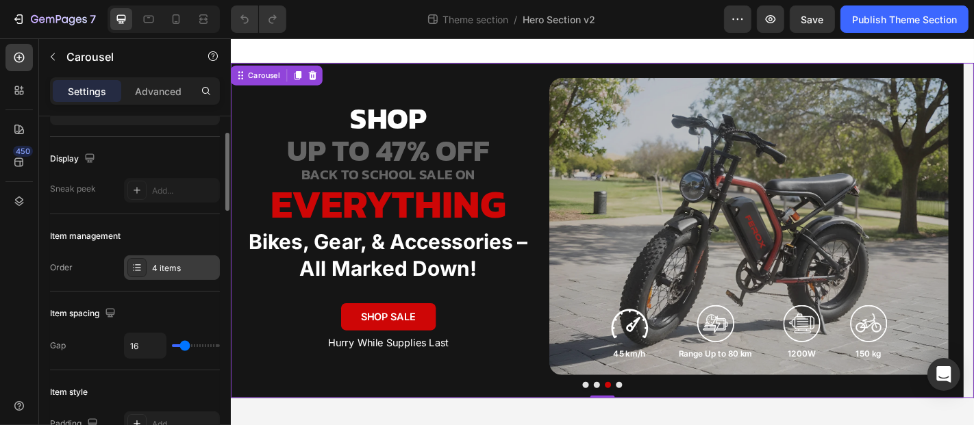
click at [165, 273] on div "4 items" at bounding box center [172, 268] width 96 height 25
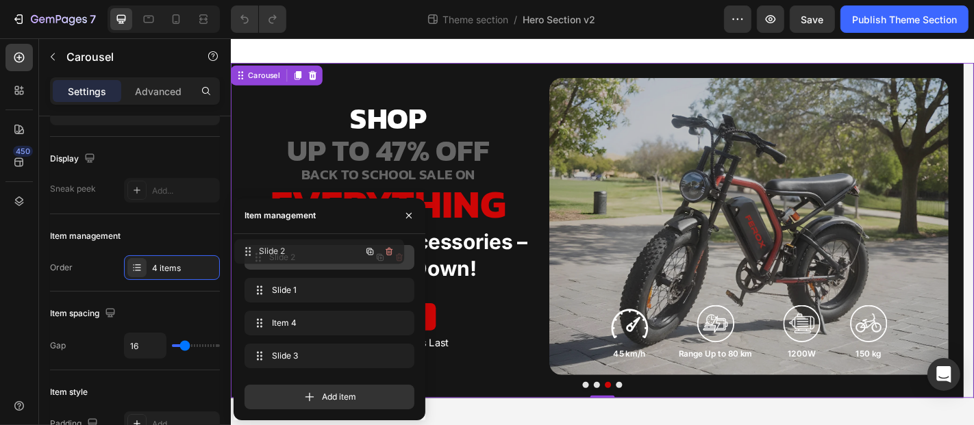
drag, startPoint x: 301, startPoint y: 322, endPoint x: 291, endPoint y: 251, distance: 72.0
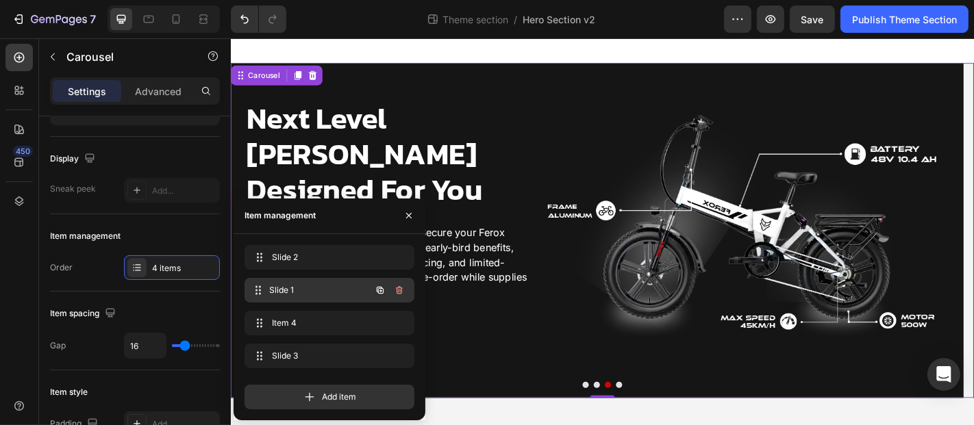
click at [297, 292] on span "Slide 1" at bounding box center [319, 290] width 101 height 12
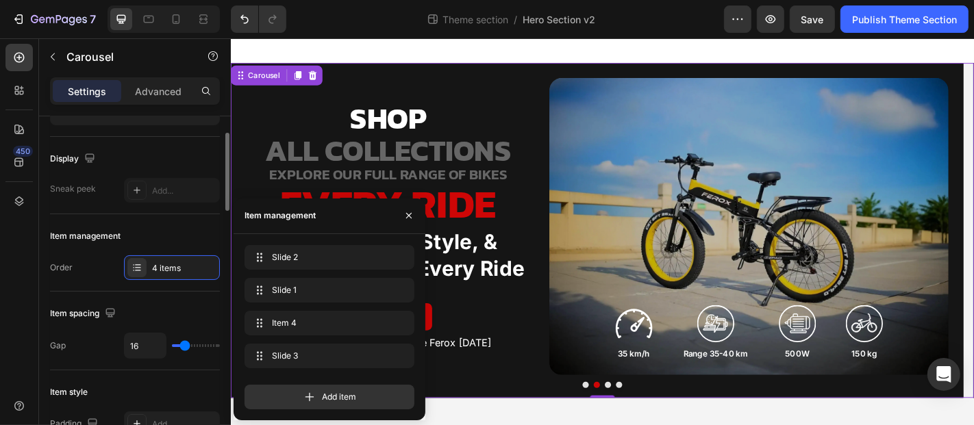
scroll to position [152, 0]
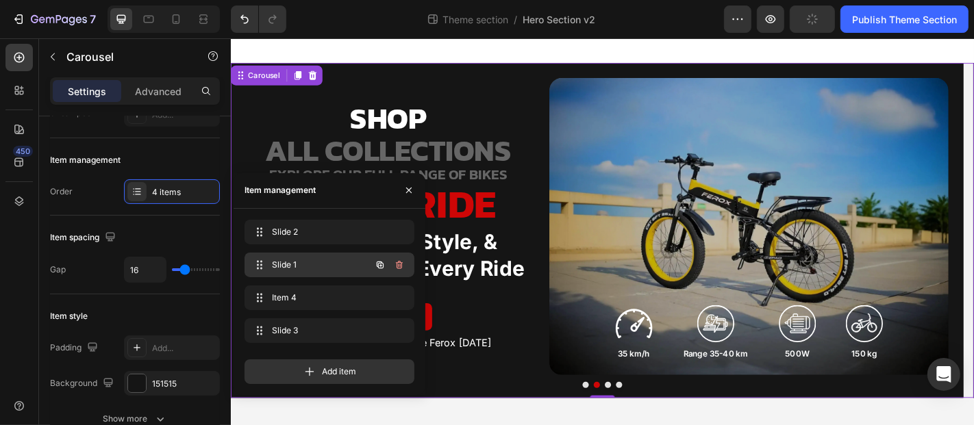
click at [327, 265] on span "Slide 1" at bounding box center [310, 265] width 77 height 12
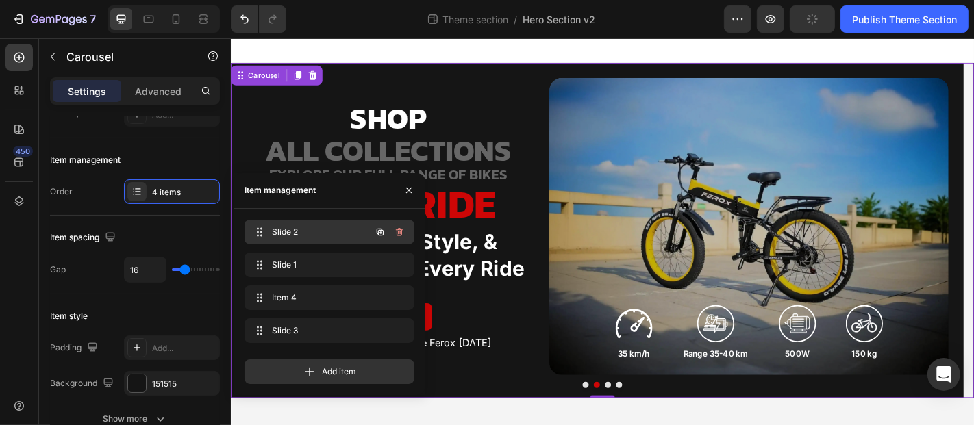
click at [319, 232] on span "Slide 2" at bounding box center [310, 232] width 77 height 12
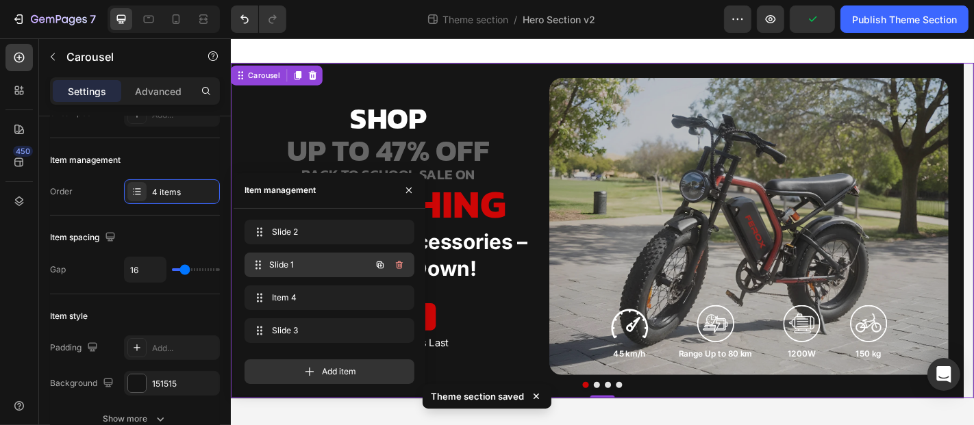
click at [313, 265] on span "Slide 1" at bounding box center [319, 265] width 101 height 12
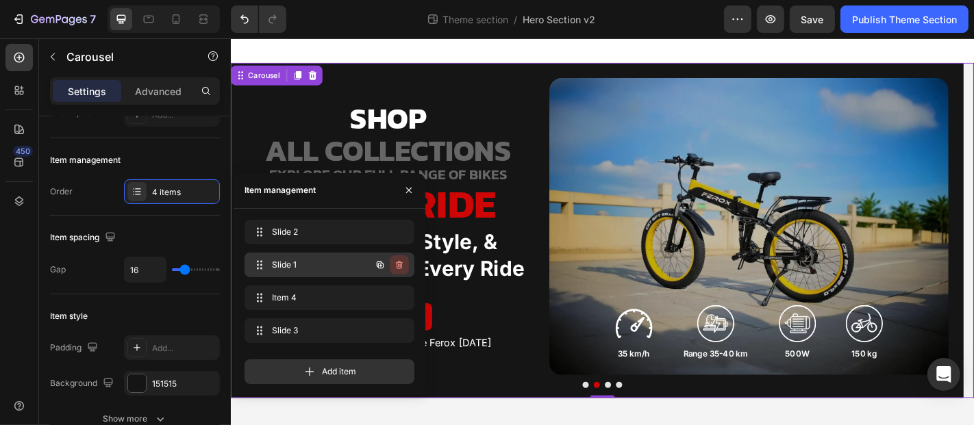
click at [399, 263] on icon "button" at bounding box center [399, 265] width 11 height 11
click at [399, 263] on div "Delete" at bounding box center [389, 265] width 25 height 12
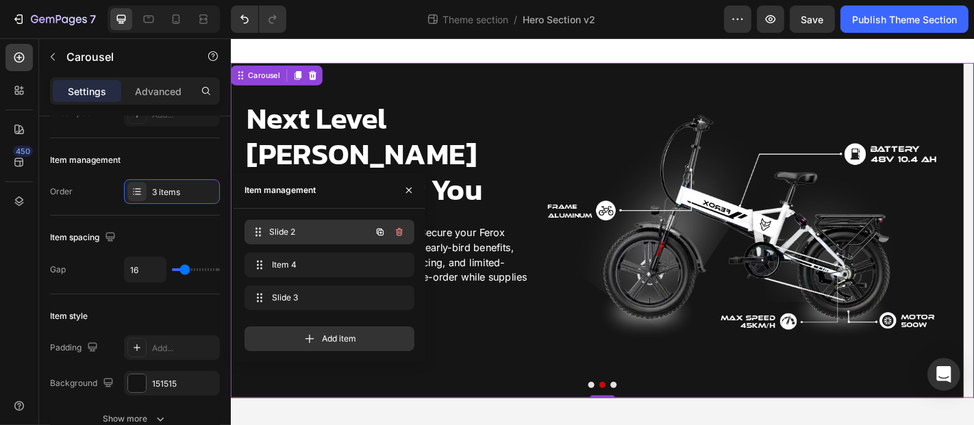
click at [327, 232] on span "Slide 2" at bounding box center [319, 232] width 101 height 12
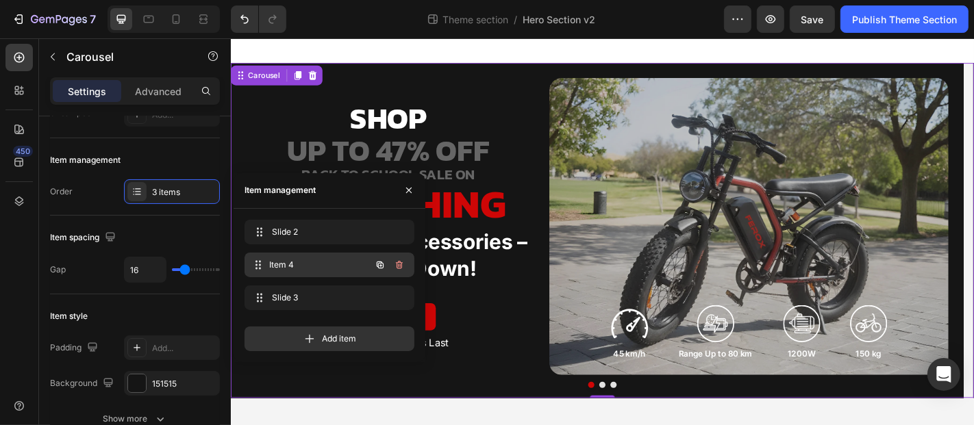
click at [296, 260] on span "Item 4" at bounding box center [319, 265] width 101 height 12
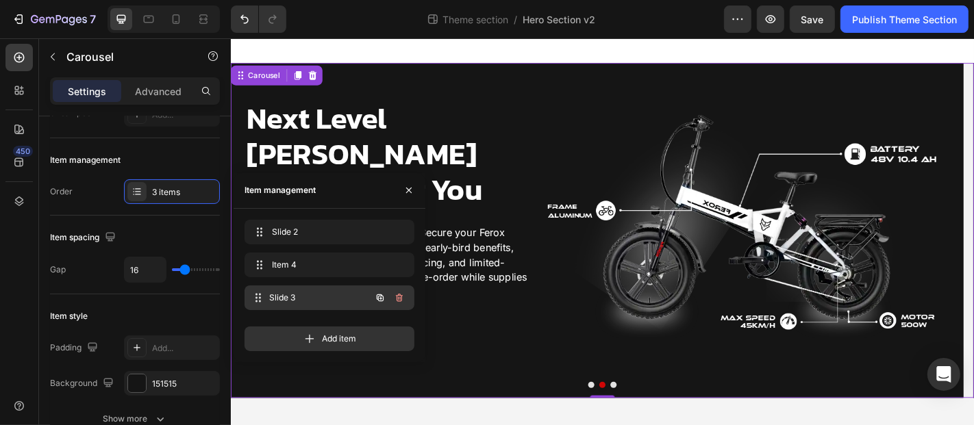
click at [306, 292] on span "Slide 3" at bounding box center [319, 298] width 101 height 12
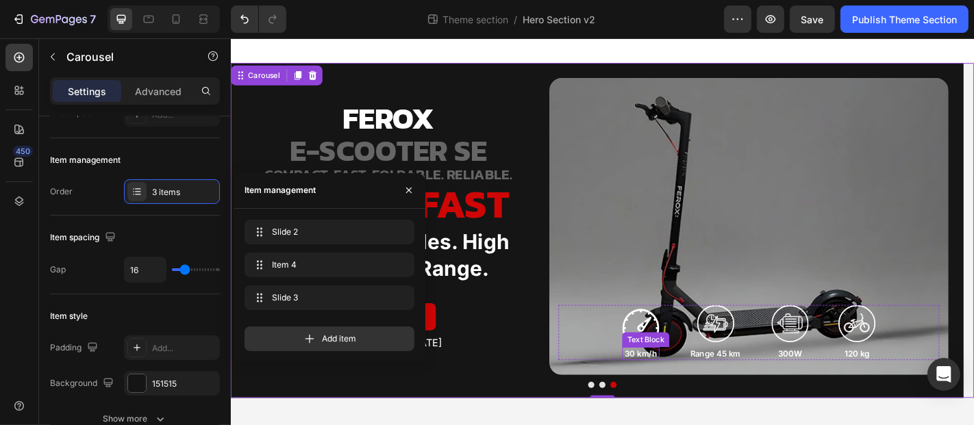
click at [687, 382] on p "30 km/h" at bounding box center [683, 387] width 38 height 12
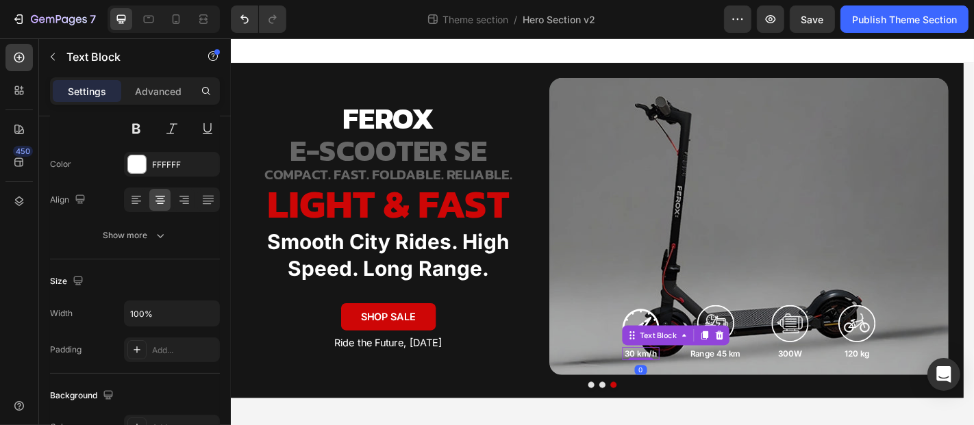
click at [687, 382] on p "30 km/h" at bounding box center [683, 387] width 38 height 12
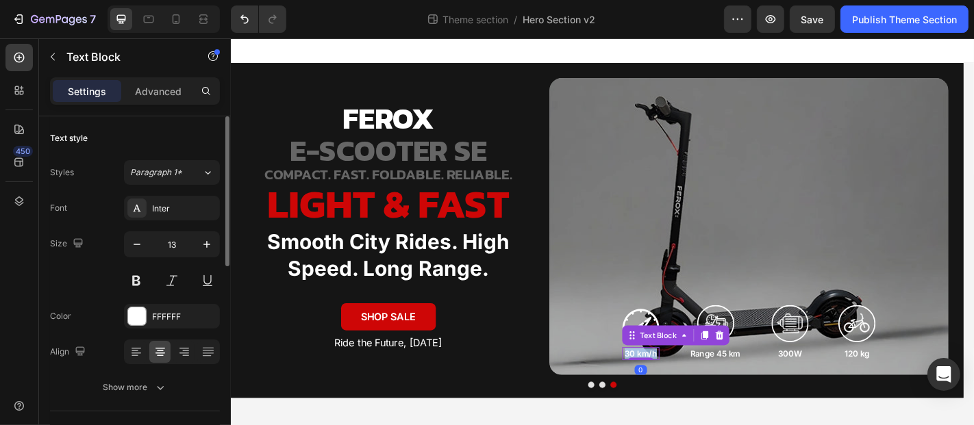
click at [687, 382] on p "30 km/h" at bounding box center [683, 387] width 38 height 12
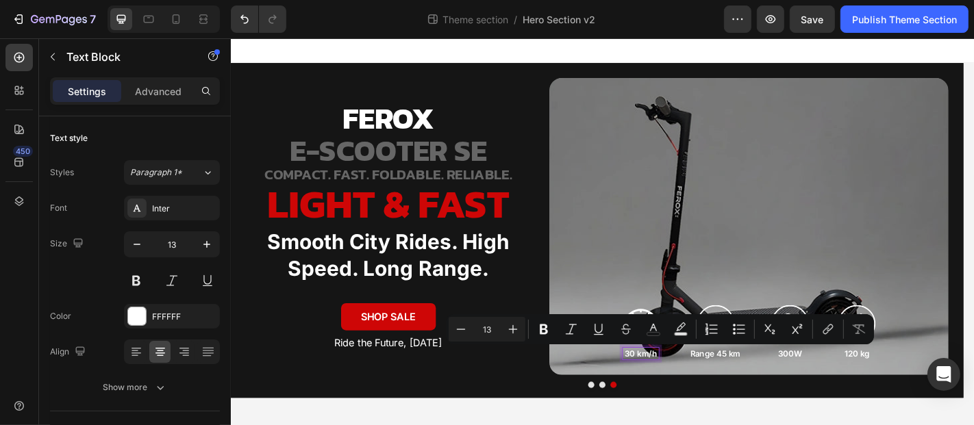
click at [671, 385] on p "30 km/h" at bounding box center [683, 387] width 38 height 12
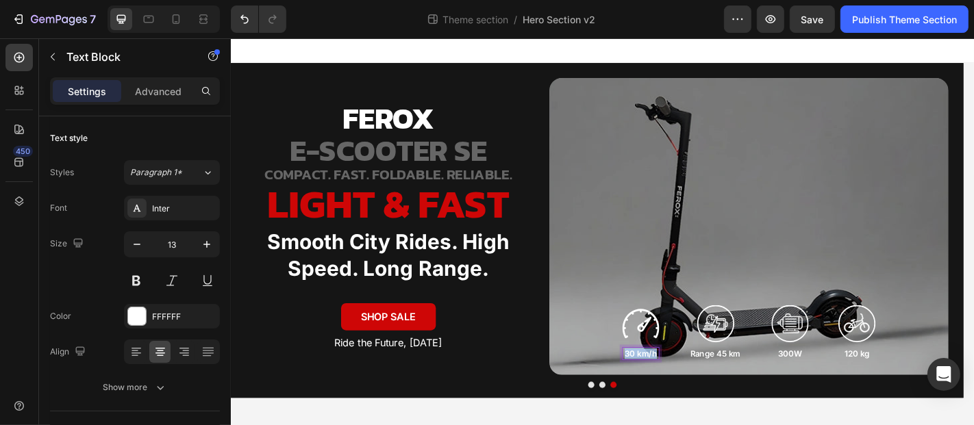
click at [671, 385] on p "30 km/h" at bounding box center [683, 387] width 38 height 12
click at [764, 384] on p "Range 45 km" at bounding box center [765, 387] width 55 height 12
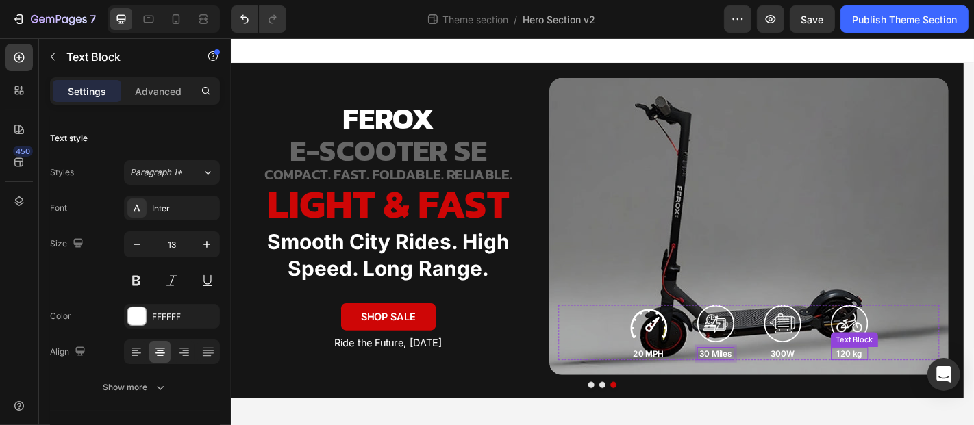
click at [912, 388] on p "120 kg" at bounding box center [914, 387] width 38 height 12
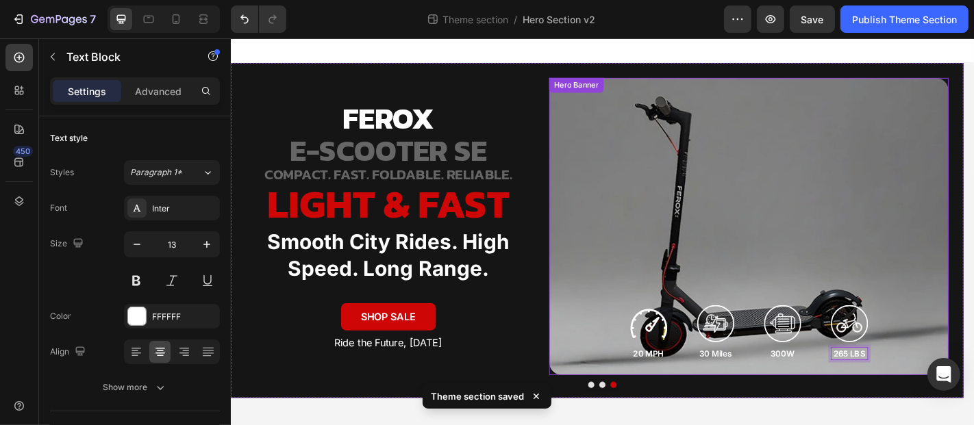
click at [871, 273] on div "Overlay" at bounding box center [803, 246] width 442 height 329
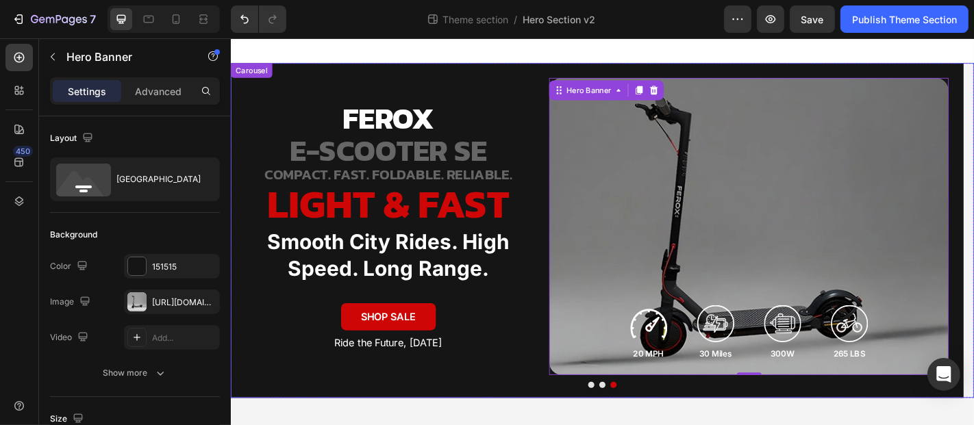
click at [638, 422] on button "Dot" at bounding box center [641, 421] width 7 height 7
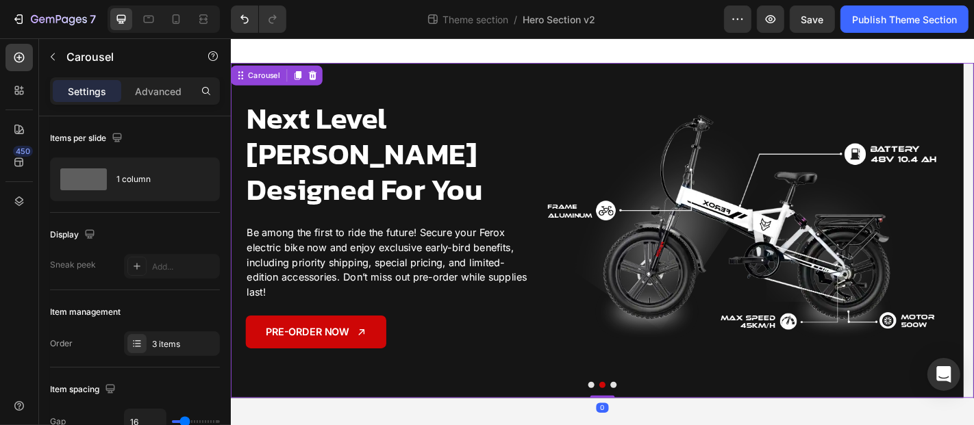
click at [625, 423] on button "Dot" at bounding box center [628, 421] width 7 height 7
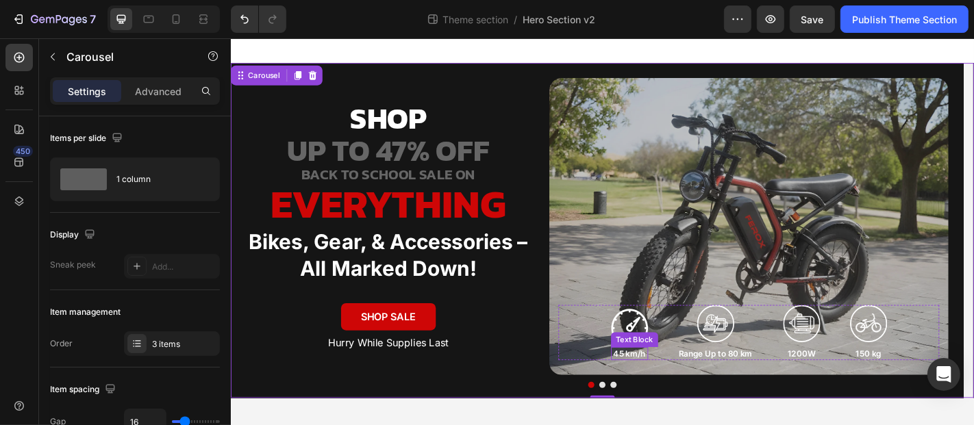
click at [669, 386] on p "45 km/h" at bounding box center [671, 387] width 38 height 12
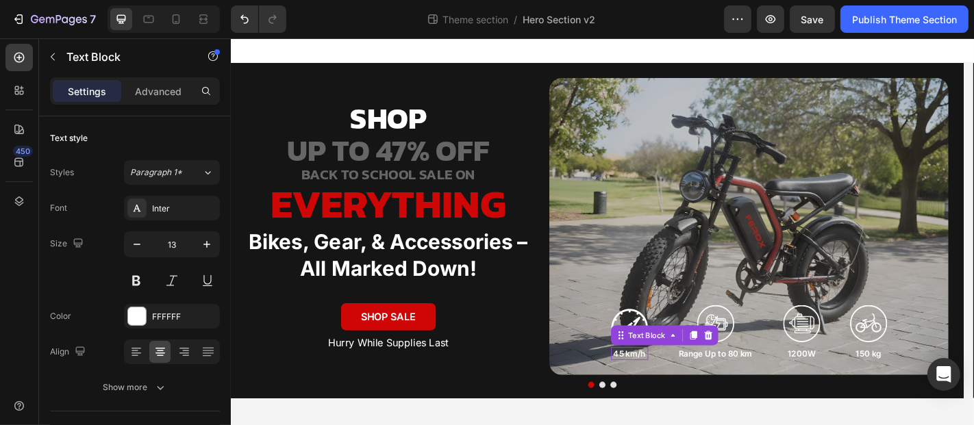
click at [669, 386] on p "45 km/h" at bounding box center [671, 387] width 38 height 12
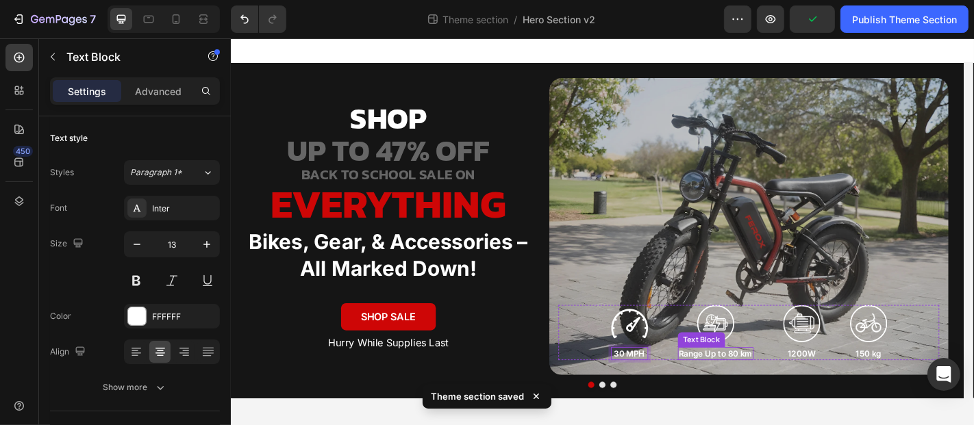
click at [784, 387] on p "Range Up to 80 km" at bounding box center [766, 387] width 81 height 12
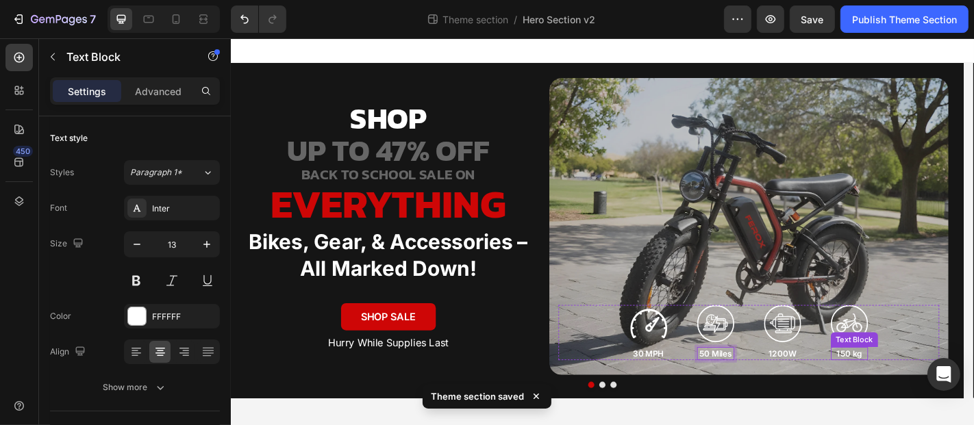
click at [918, 386] on p "150 kg" at bounding box center [914, 387] width 38 height 12
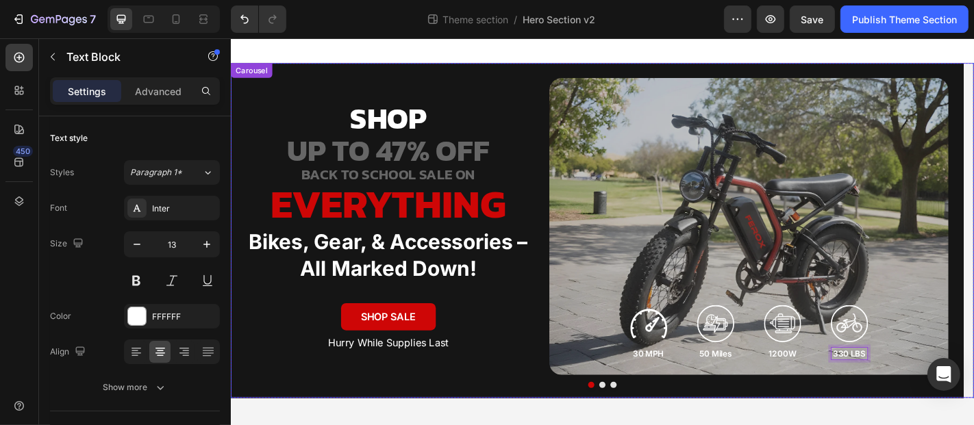
click at [638, 420] on button "Dot" at bounding box center [641, 421] width 7 height 7
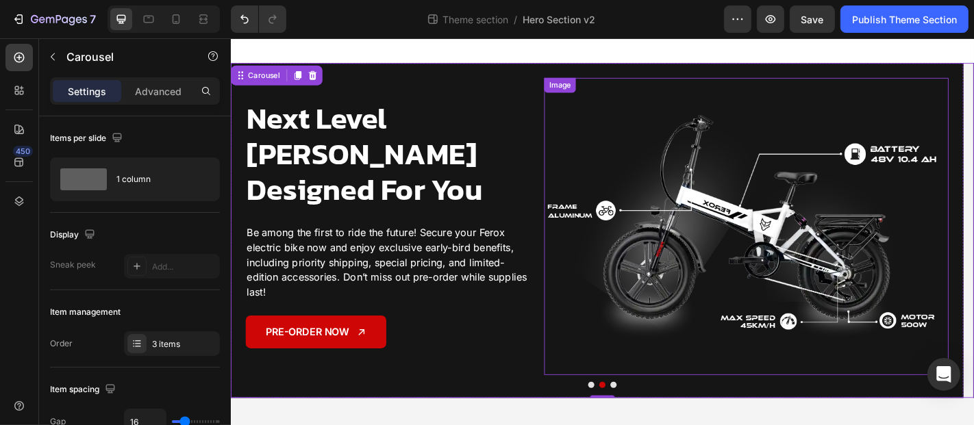
click at [760, 192] on img at bounding box center [800, 246] width 447 height 329
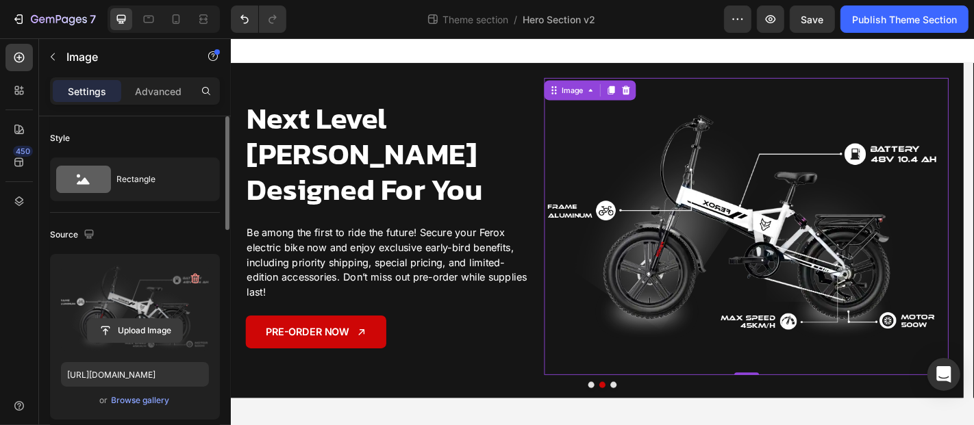
click at [137, 327] on input "file" at bounding box center [135, 330] width 95 height 23
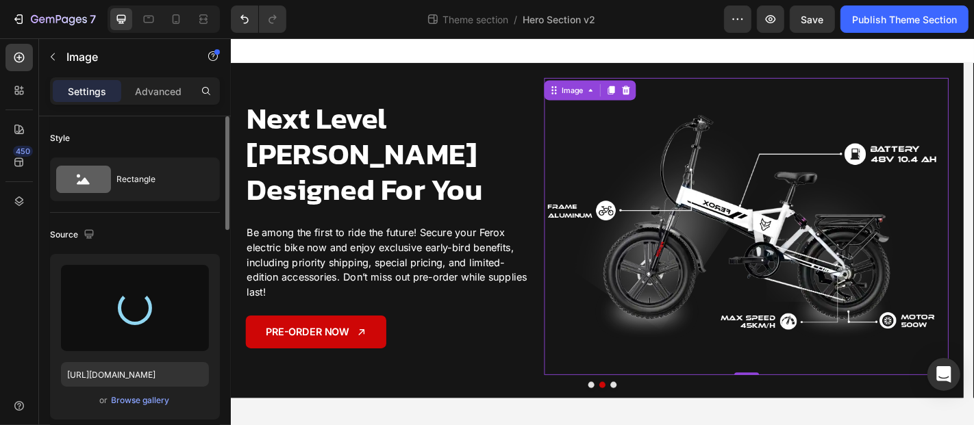
type input "https://cdn.shopify.com/s/files/1/0693/6474/4357/files/gempages_551837691390461…"
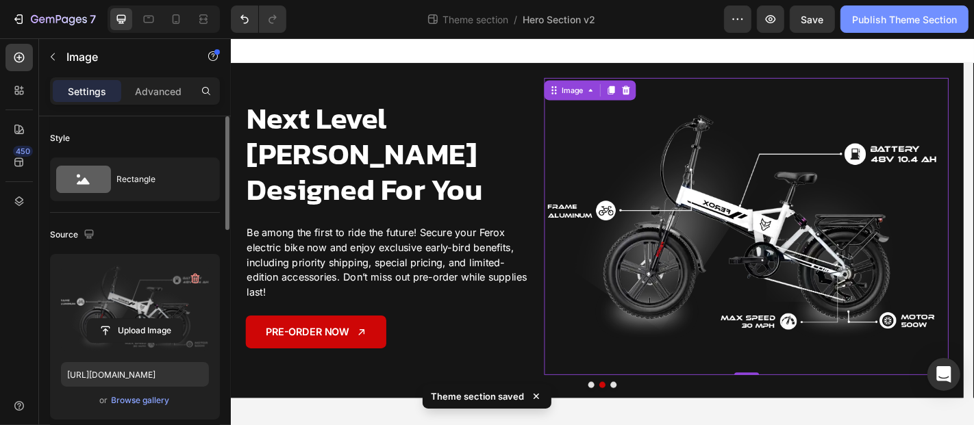
click at [871, 27] on button "Publish Theme Section" at bounding box center [904, 18] width 128 height 27
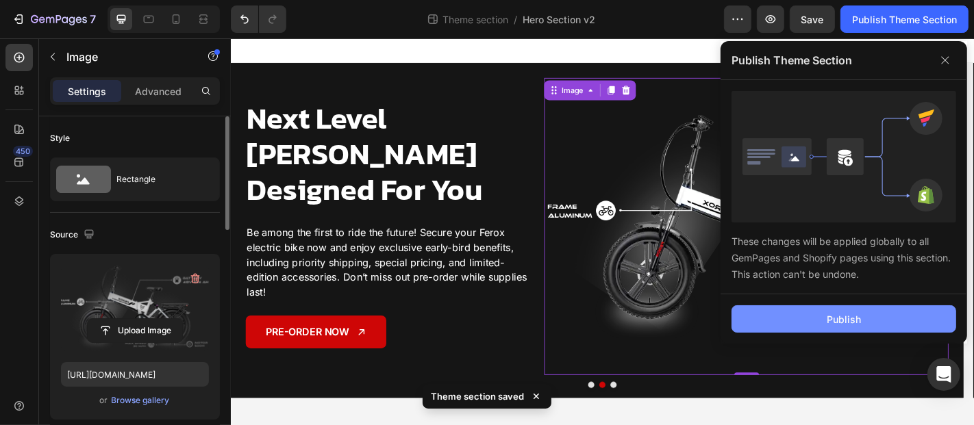
click at [812, 313] on button "Publish" at bounding box center [844, 319] width 225 height 27
